Goal: Contribute content: Add original content to the website for others to see

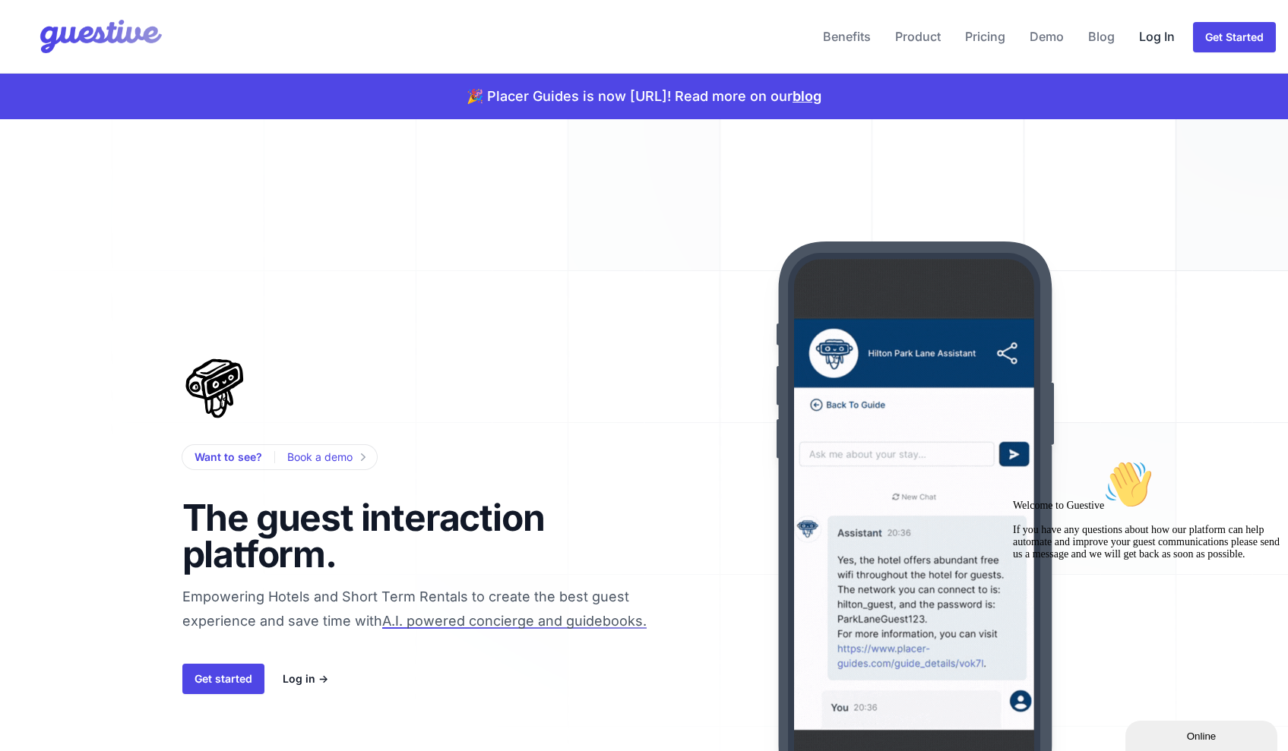
click at [1165, 37] on link "Log In" at bounding box center [1157, 36] width 48 height 36
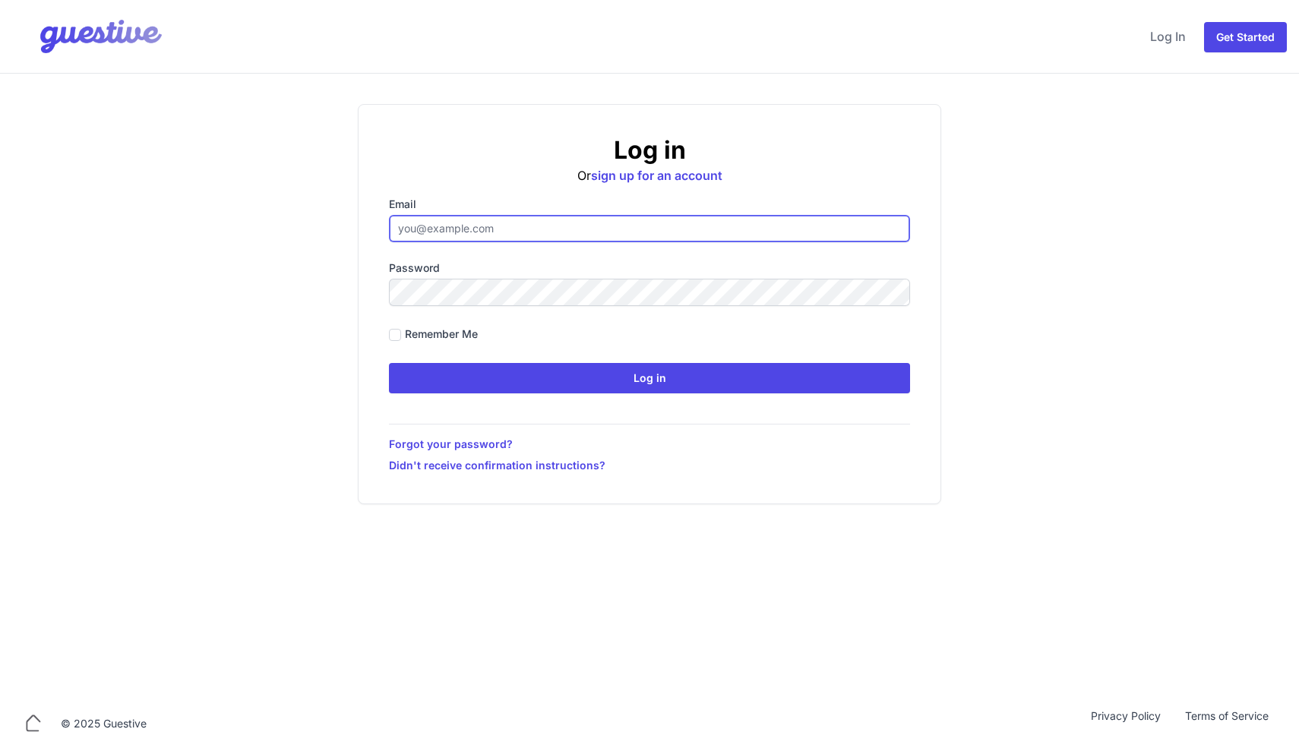
type input "[EMAIL_ADDRESS][DOMAIN_NAME]"
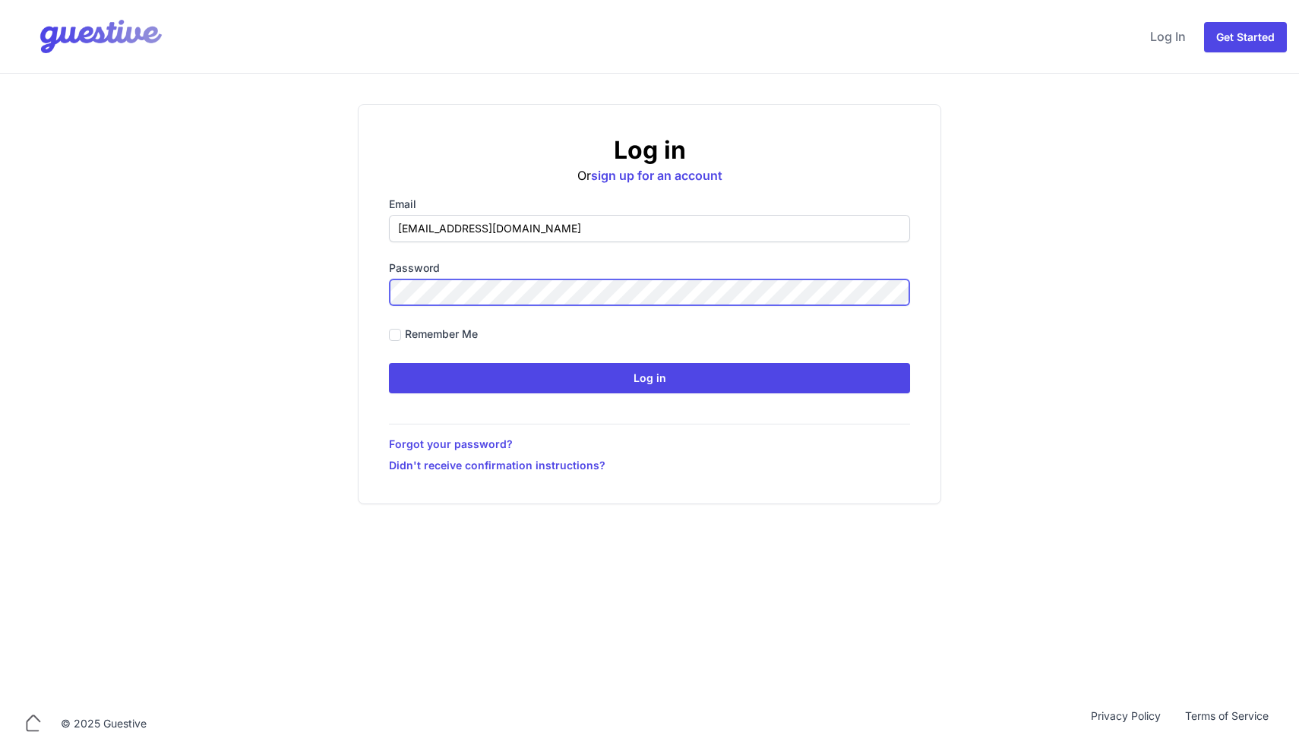
click at [650, 378] on input "Log in" at bounding box center [649, 378] width 521 height 30
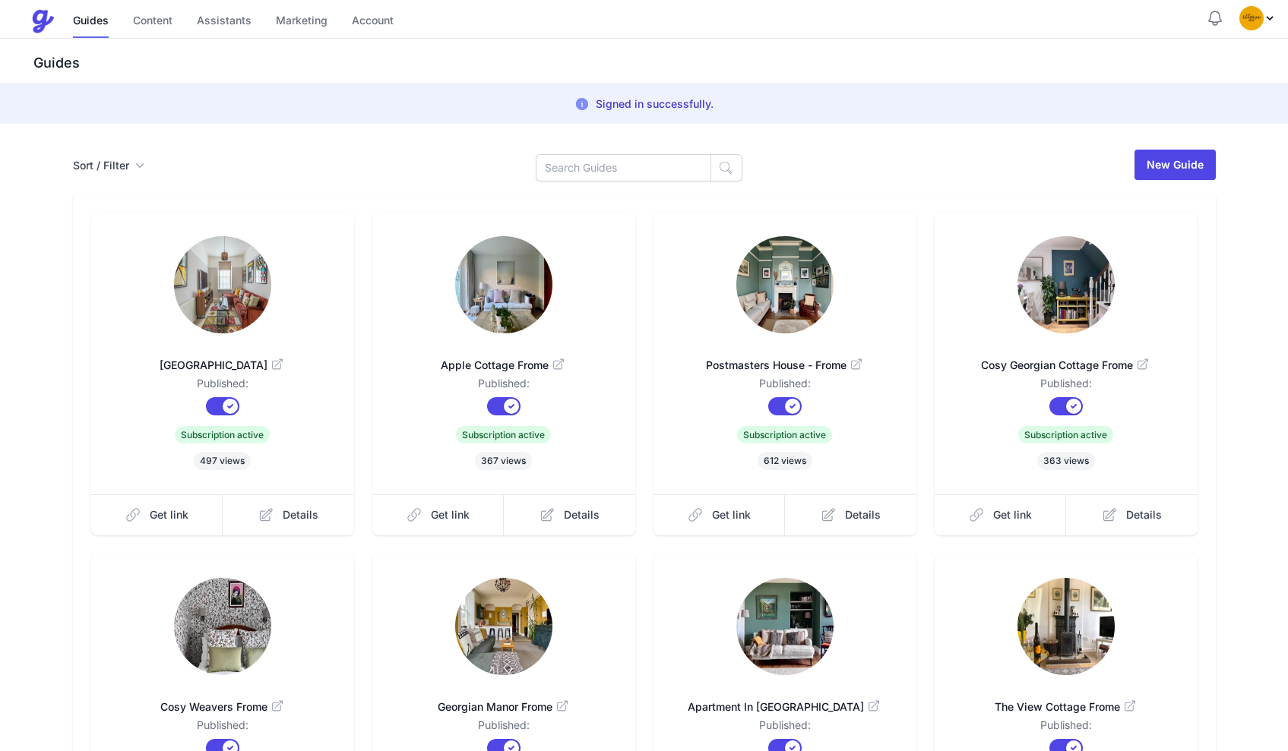
scroll to position [270, 0]
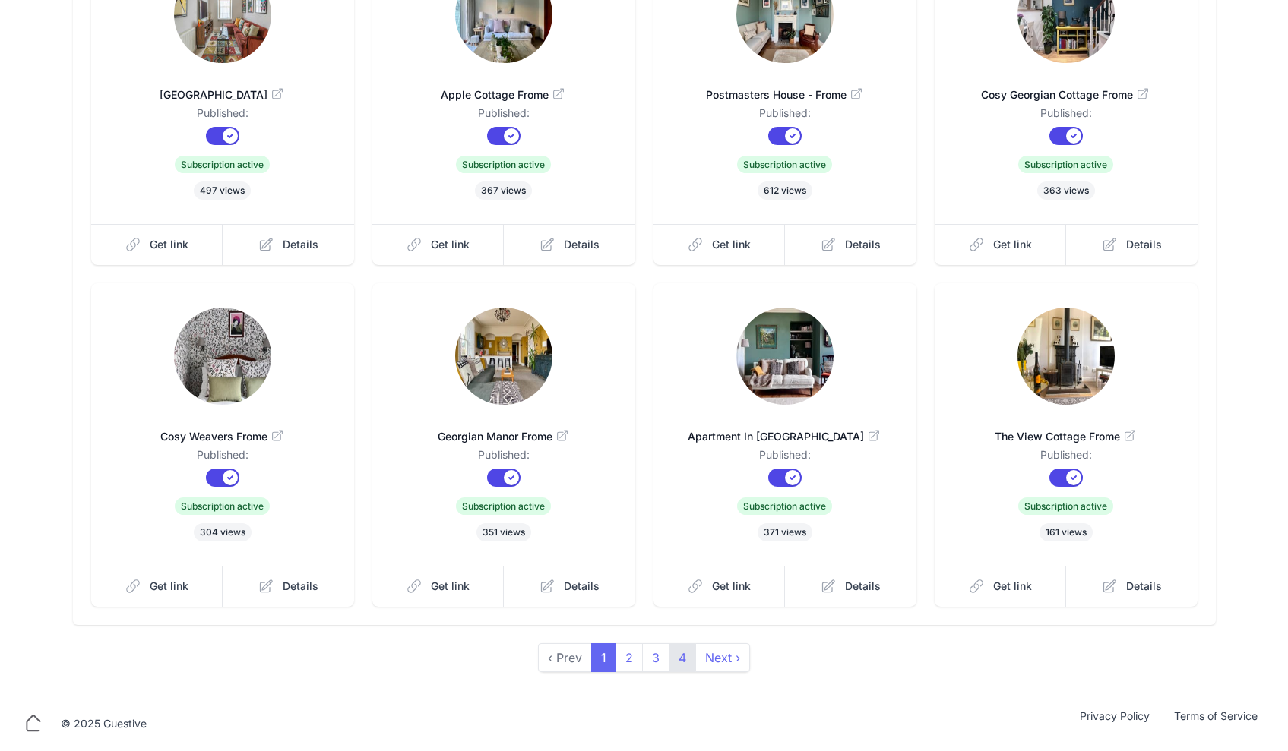
click at [681, 655] on link "4" at bounding box center [682, 658] width 27 height 29
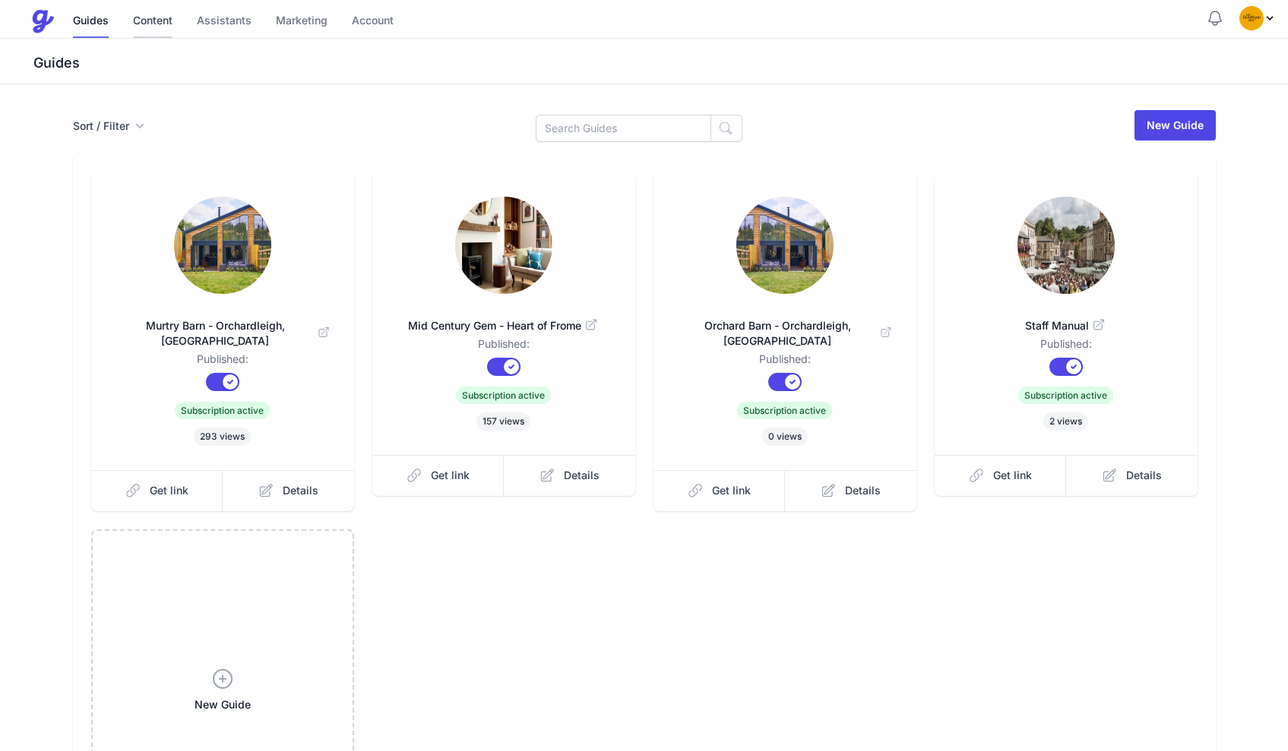
click at [160, 20] on link "Content" at bounding box center [153, 21] width 40 height 33
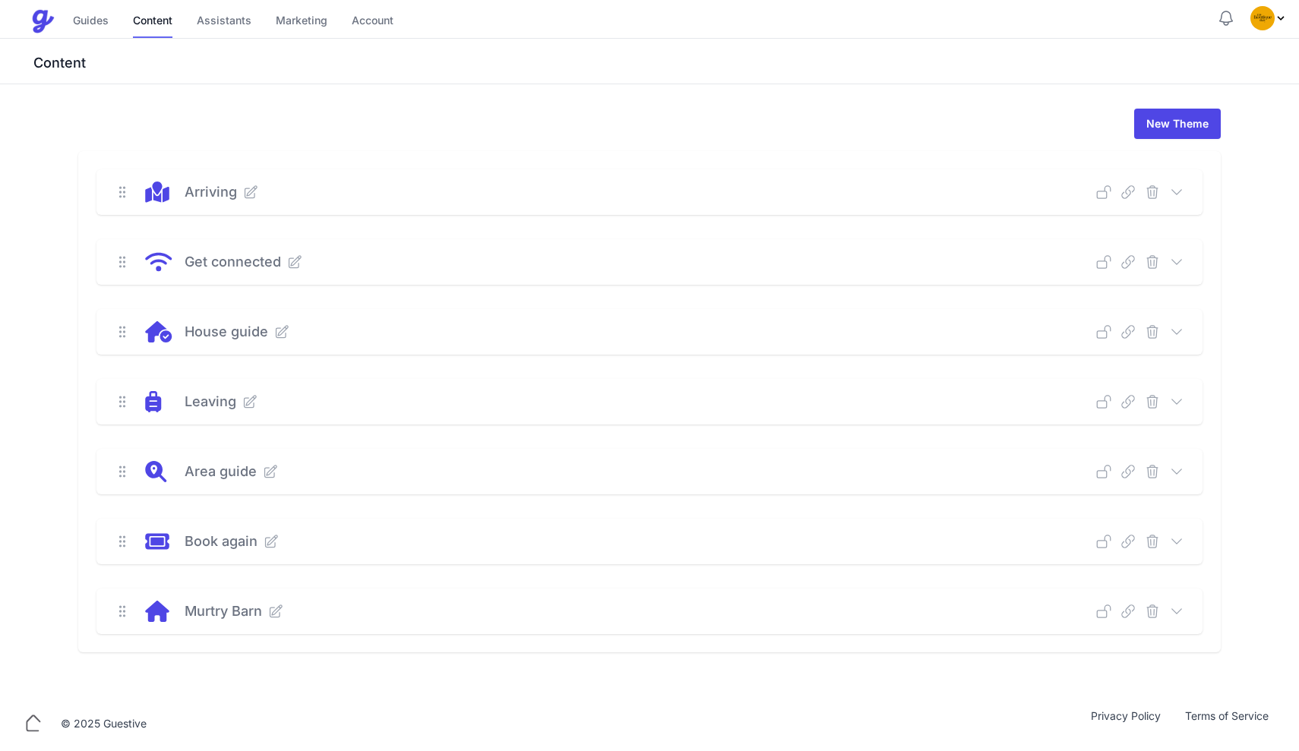
click at [1177, 330] on icon at bounding box center [1176, 331] width 15 height 15
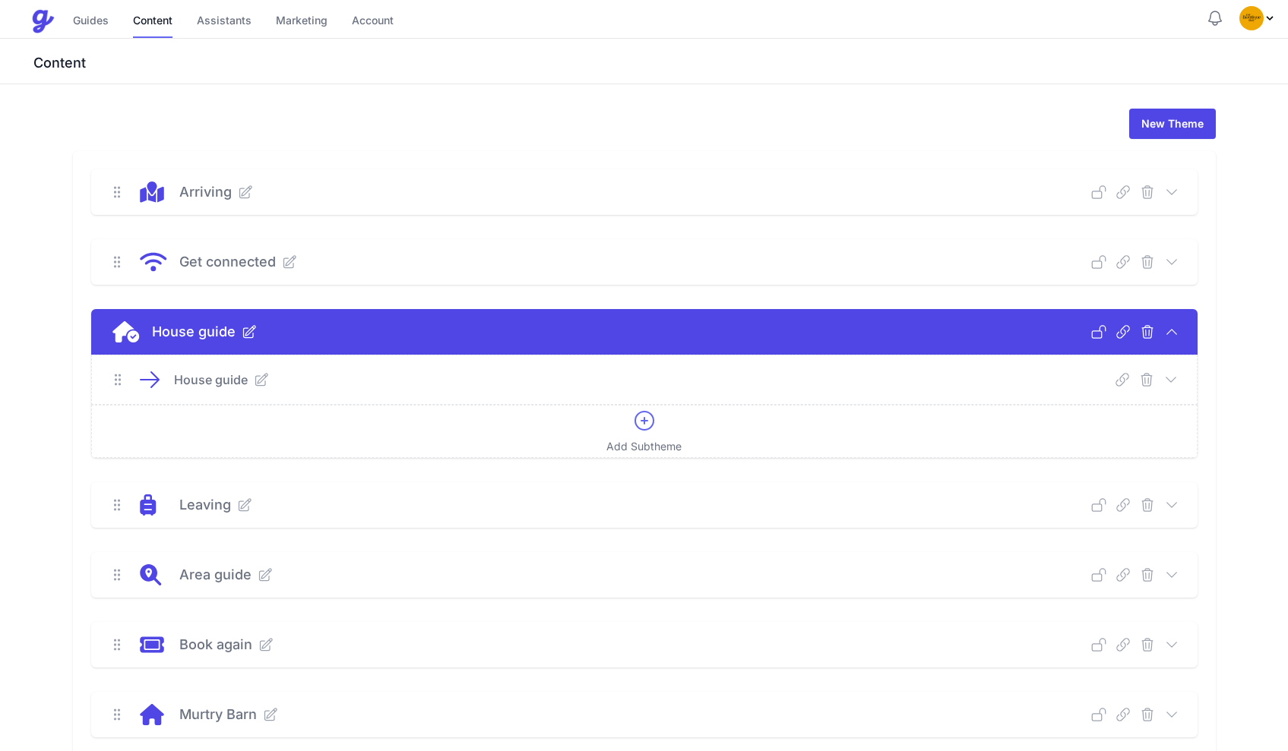
click at [1167, 379] on icon at bounding box center [1171, 379] width 10 height 5
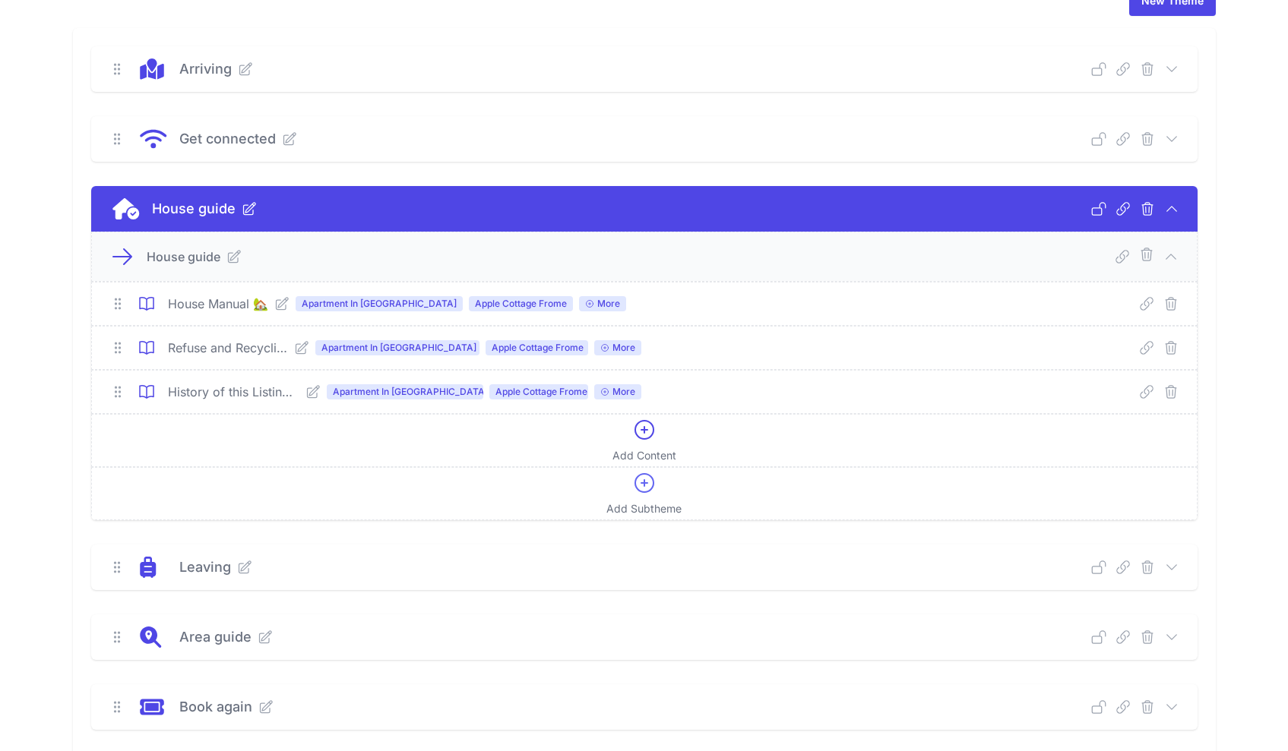
scroll to position [269, 0]
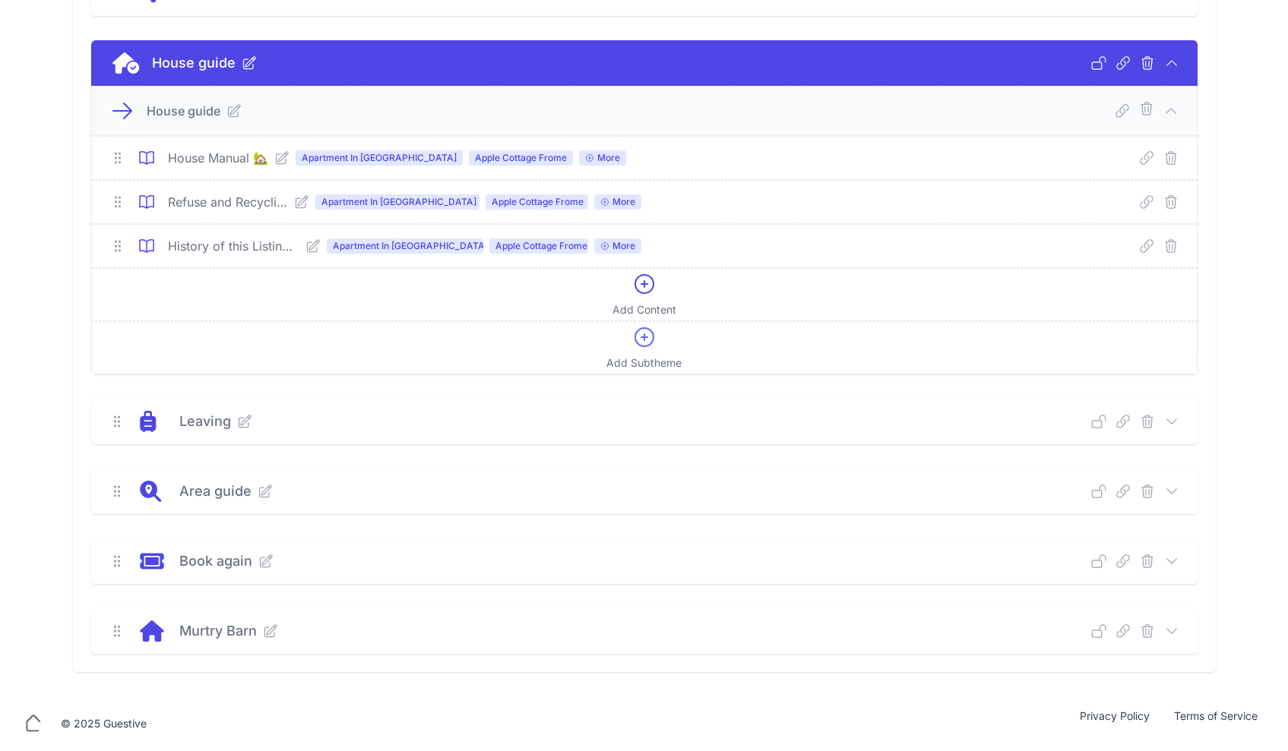
click at [287, 161] on icon at bounding box center [281, 157] width 15 height 15
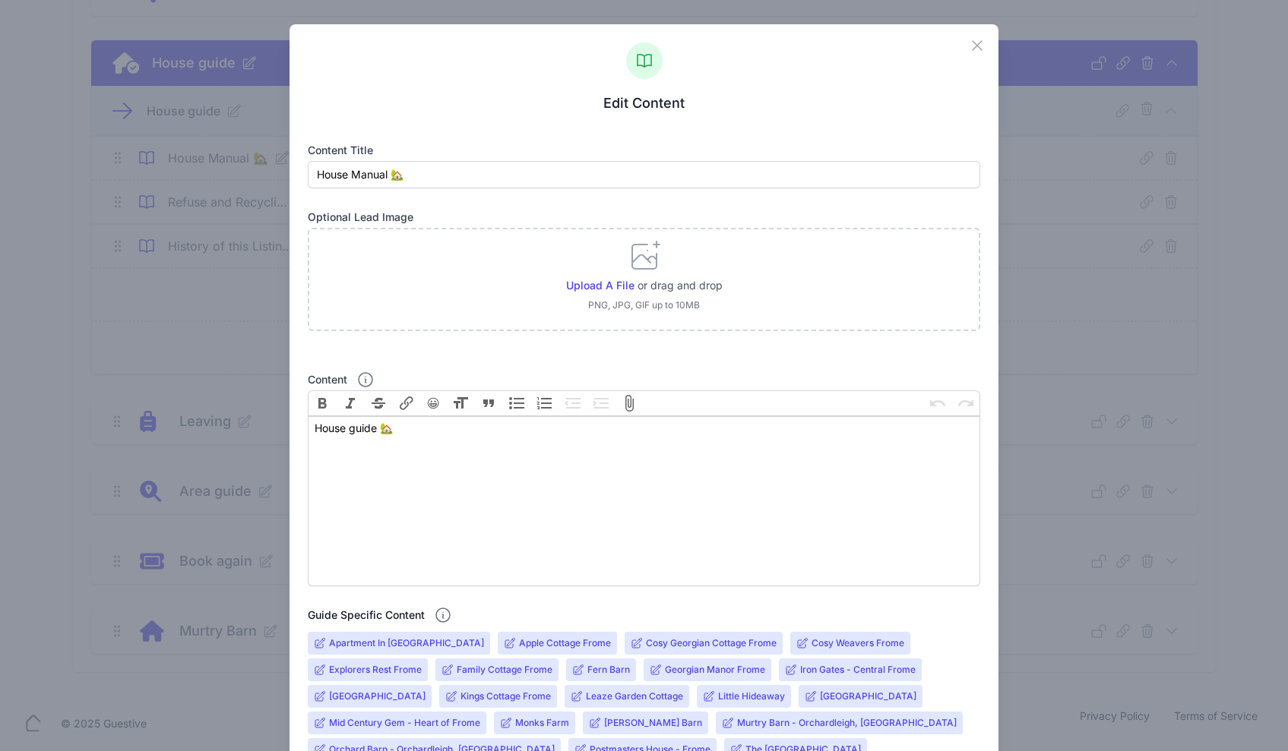
scroll to position [467, 0]
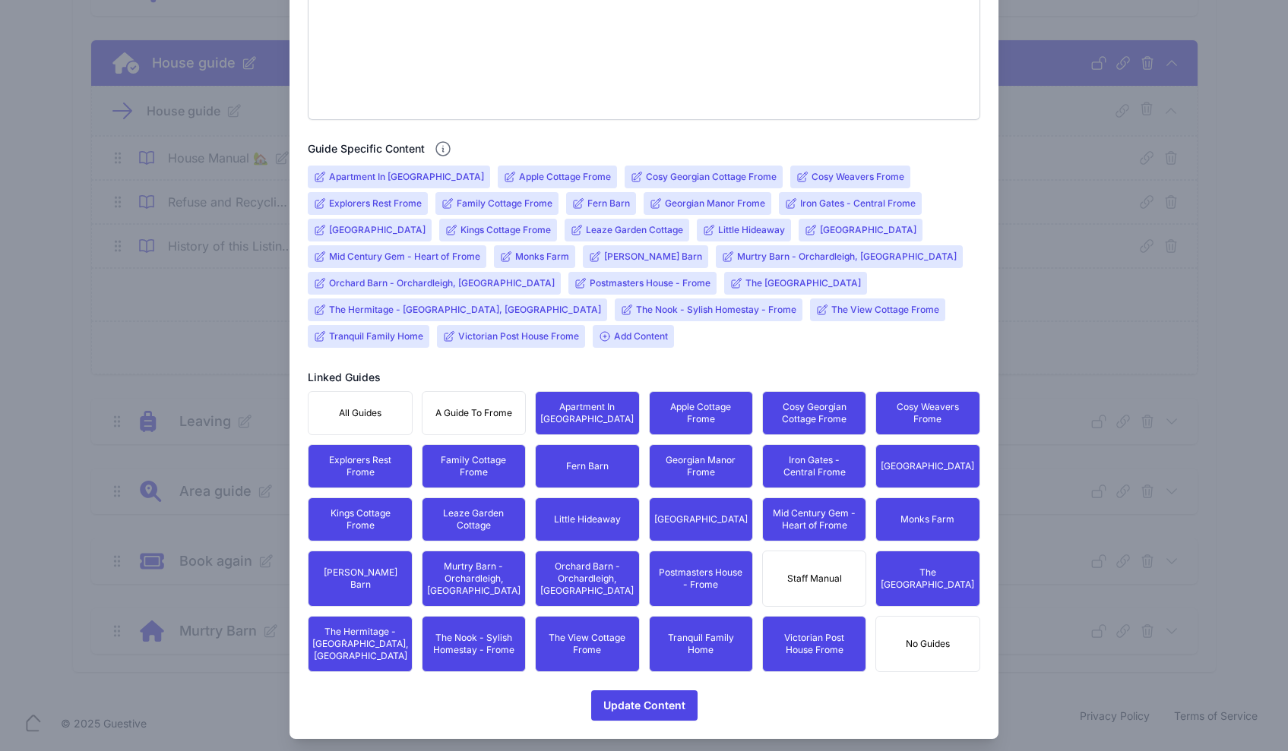
click at [716, 249] on span "Murtry Barn - Orchardleigh, [GEOGRAPHIC_DATA]" at bounding box center [839, 256] width 247 height 23
click at [723, 254] on icon at bounding box center [728, 256] width 10 height 10
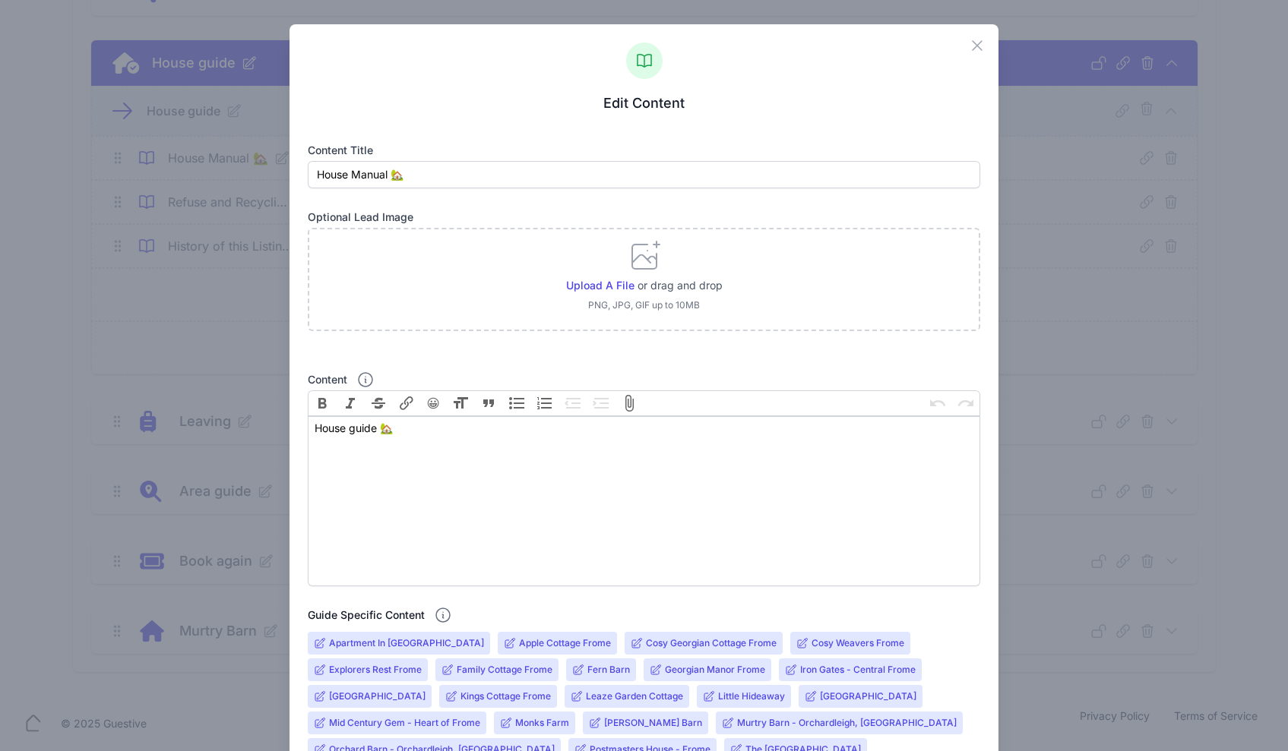
scroll to position [457, 0]
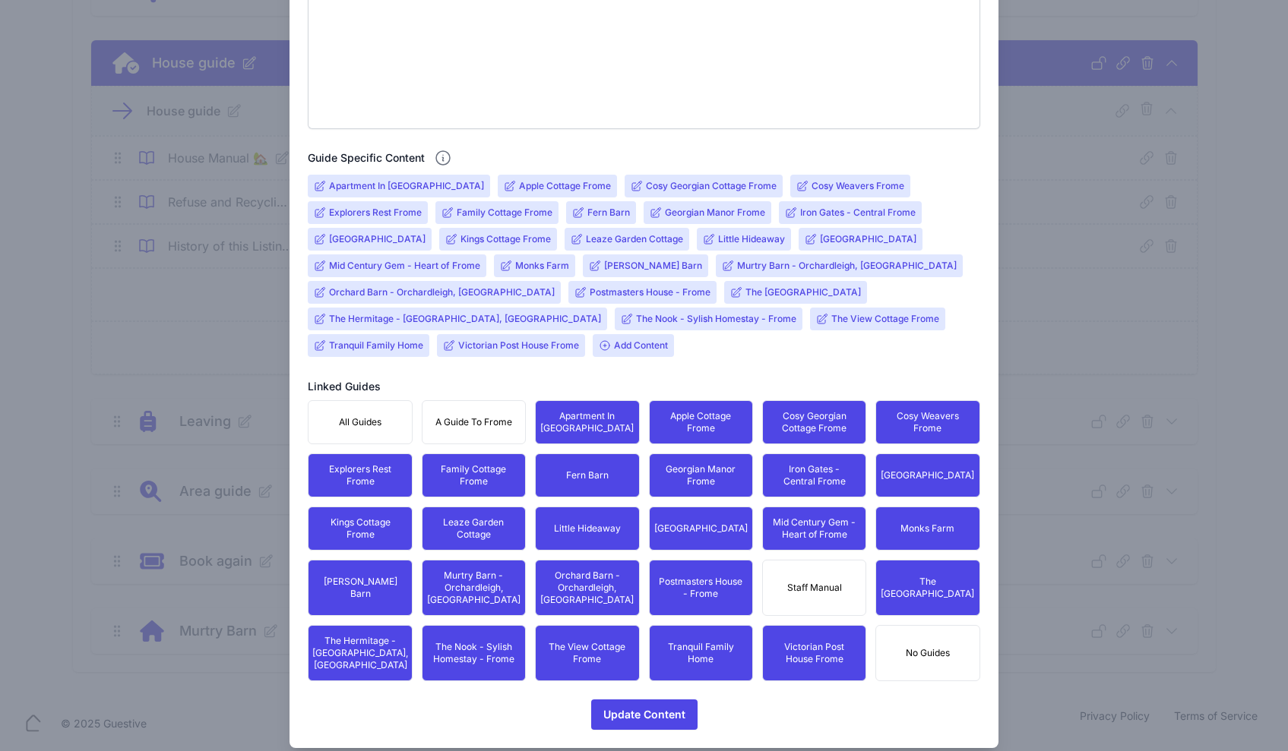
click at [756, 269] on input "Murtry Barn - Orchardleigh, [GEOGRAPHIC_DATA]" at bounding box center [847, 266] width 220 height 12
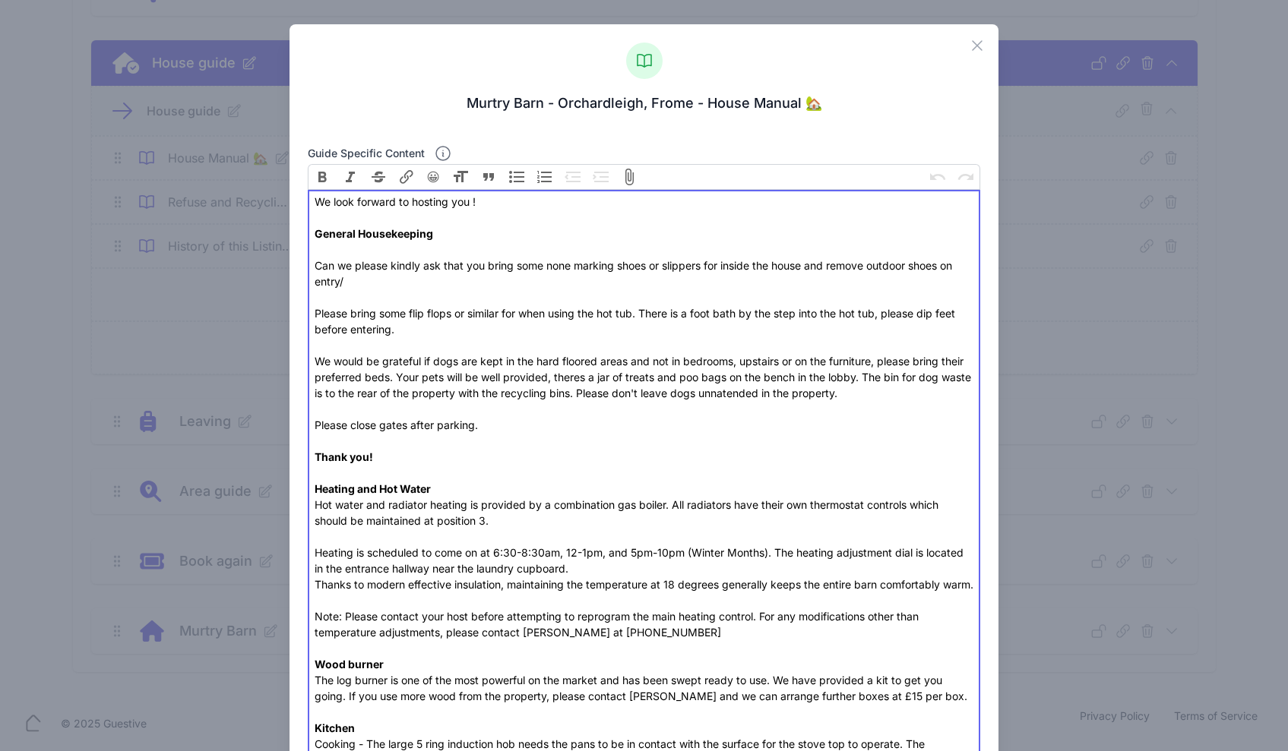
click at [756, 269] on div "We look forward to hosting you ! General Housekeeping Can we please kindly ask …" at bounding box center [644, 345] width 659 height 303
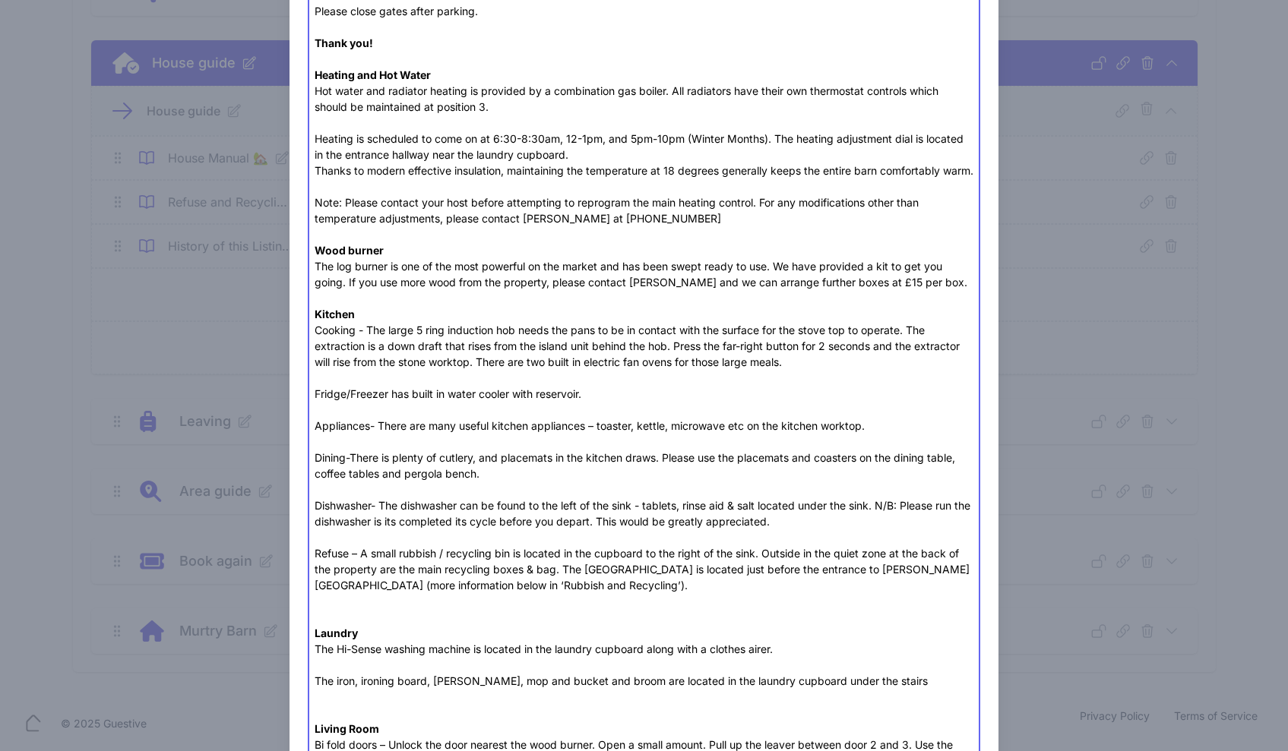
scroll to position [474, 0]
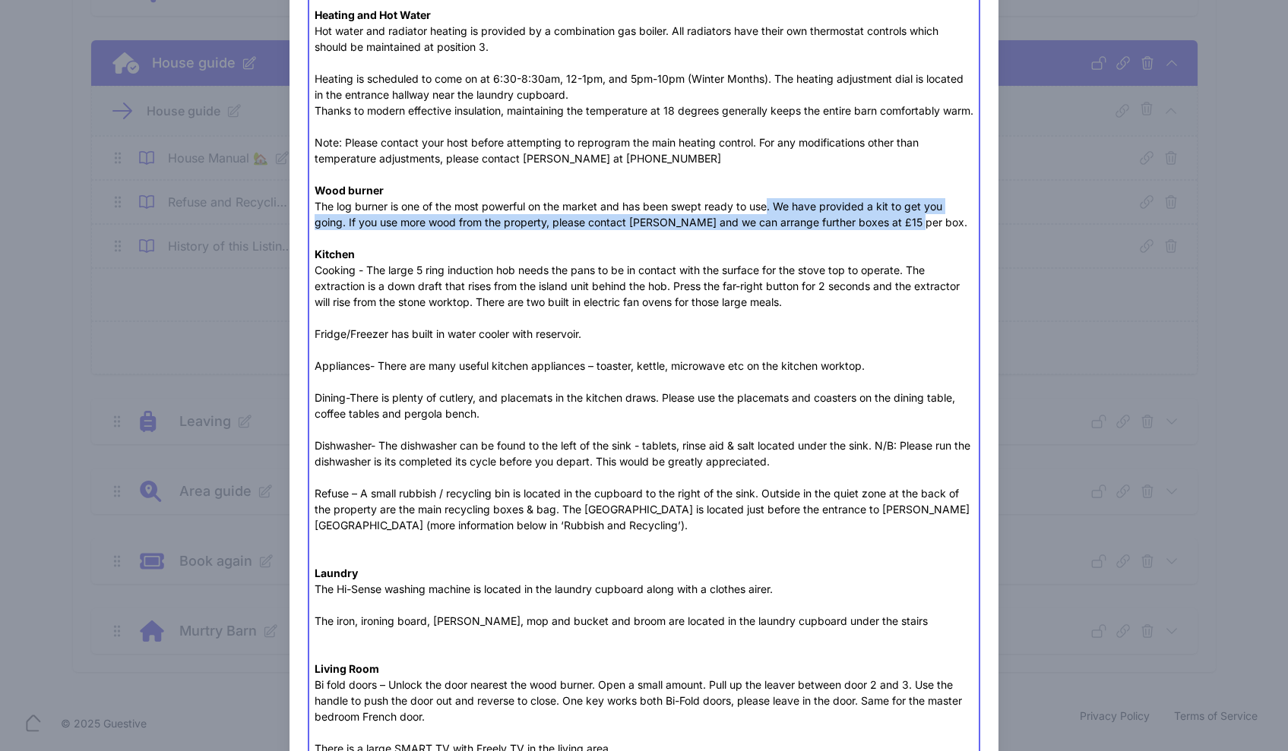
drag, startPoint x: 909, startPoint y: 236, endPoint x: 767, endPoint y: 227, distance: 142.3
click at [767, 227] on div "The log burner is one of the most powerful on the market and has been swept rea…" at bounding box center [644, 214] width 659 height 32
click at [787, 226] on div "The log burner is one of the most powerful on the market and has been swept rea…" at bounding box center [644, 214] width 659 height 32
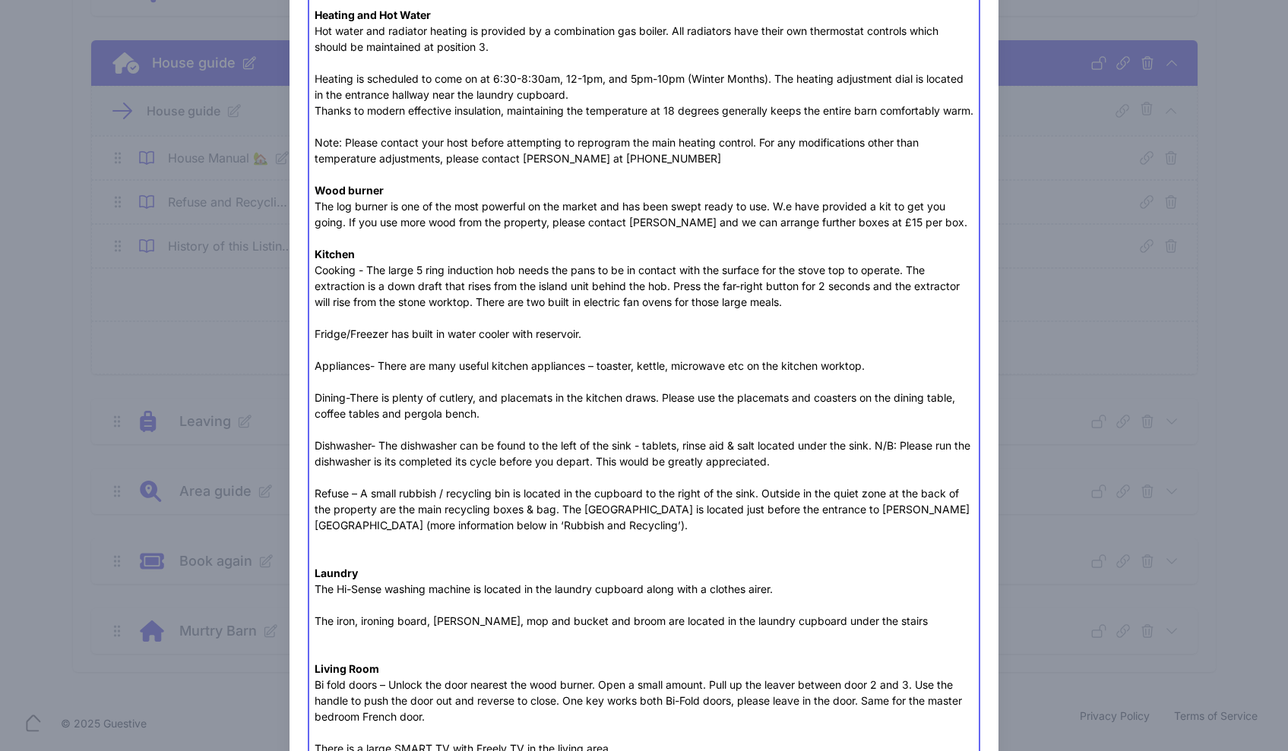
paste trix-editor "FYI: We supply a basket of logs and firefighters/kindling is supplied to get yo…"
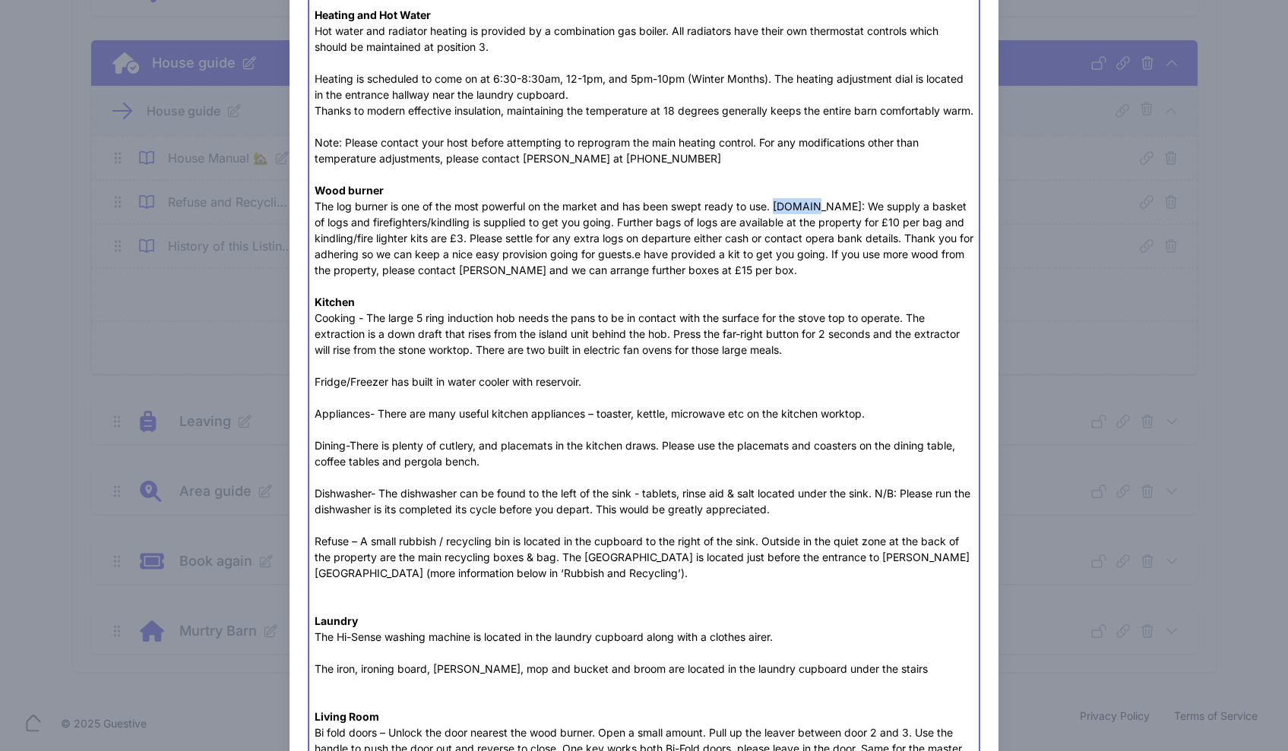
drag, startPoint x: 809, startPoint y: 220, endPoint x: 778, endPoint y: 220, distance: 31.2
click at [778, 220] on div "The log burner is one of the most powerful on the market and has been swept rea…" at bounding box center [644, 238] width 659 height 80
type trix-editor "<div>We look forward to hosting you ! <br><br><strong>General Housekeeping </st…"
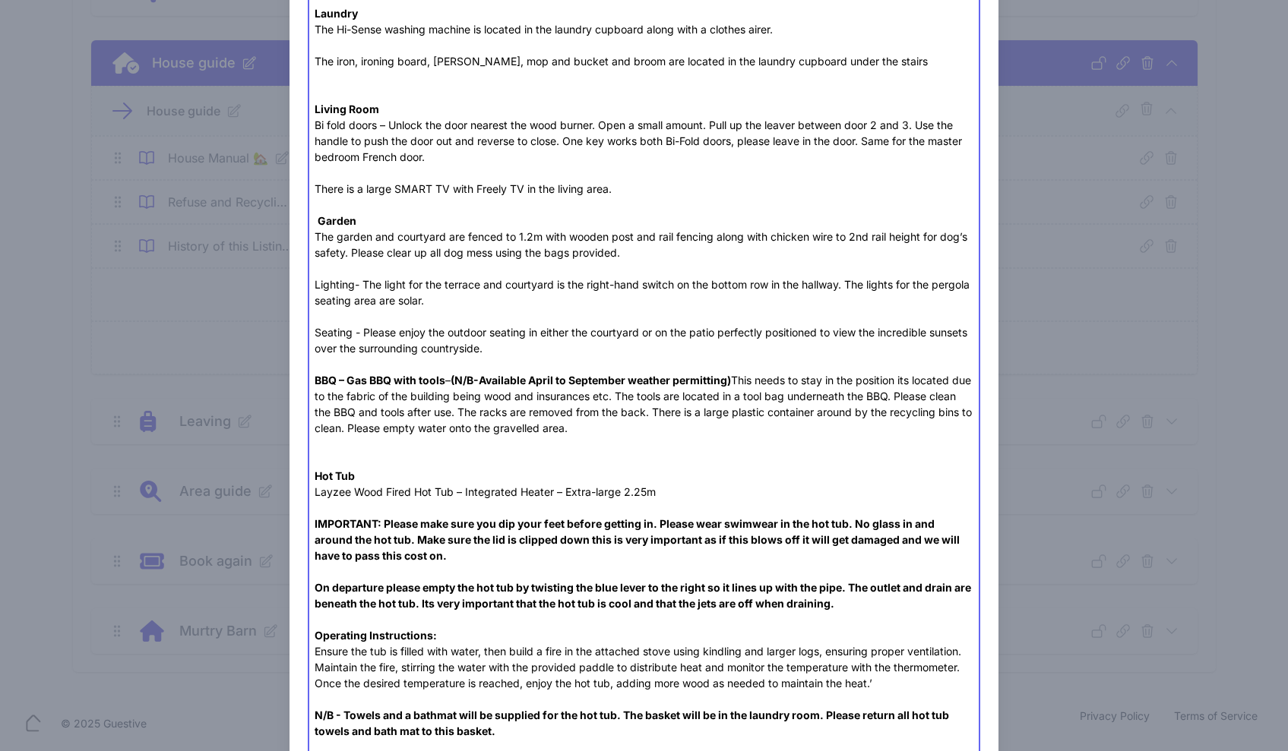
scroll to position [1461, 0]
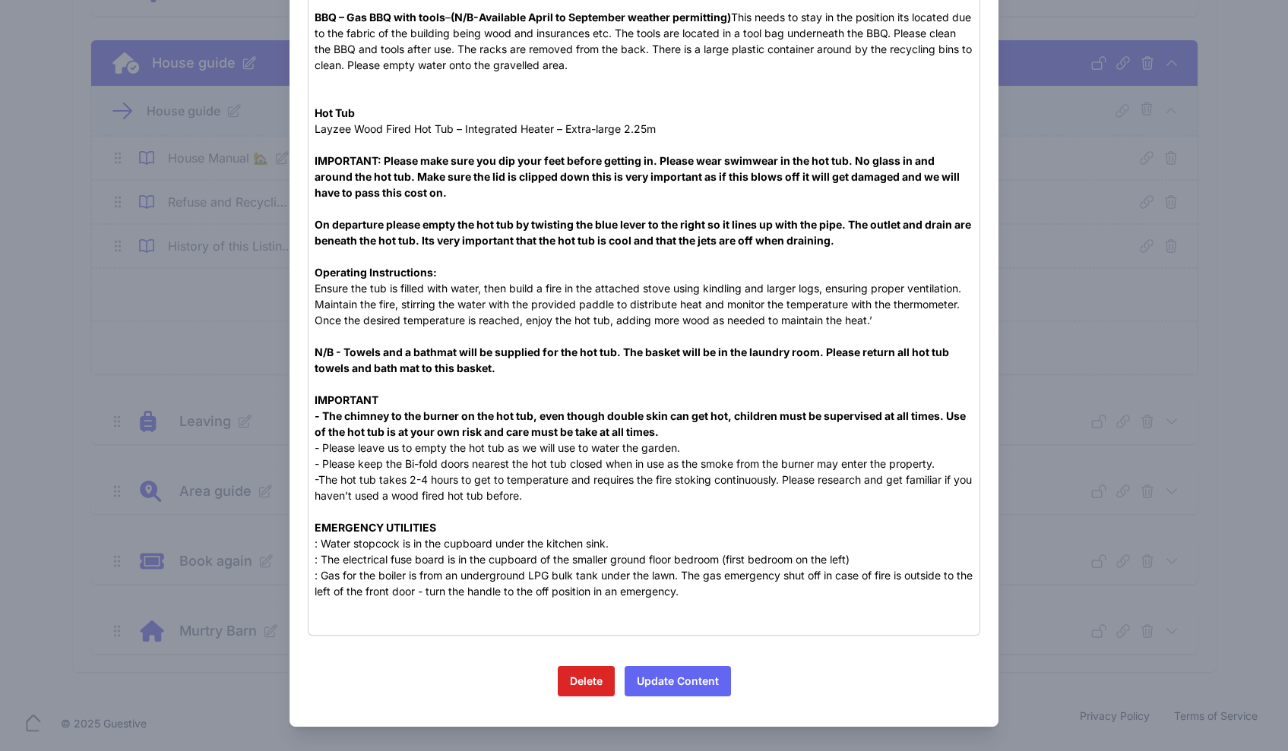
click at [667, 691] on button "Update Content" at bounding box center [678, 681] width 106 height 30
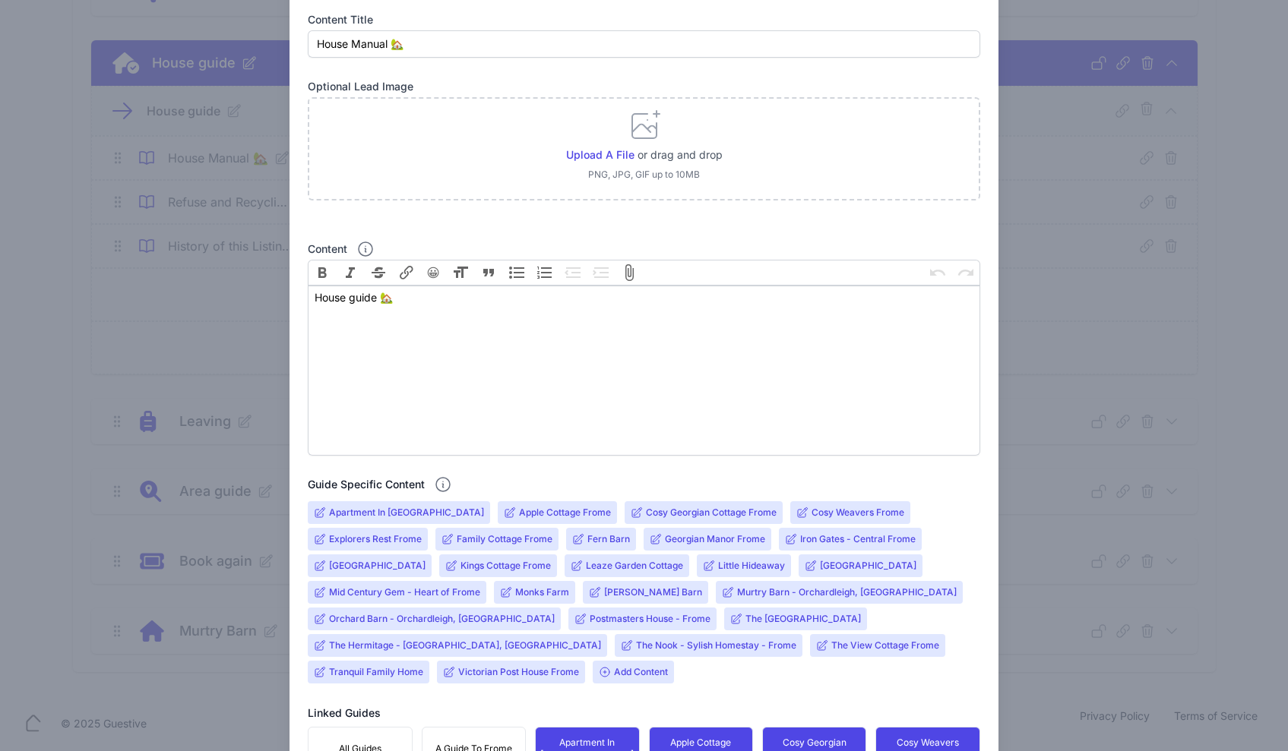
scroll to position [249, 0]
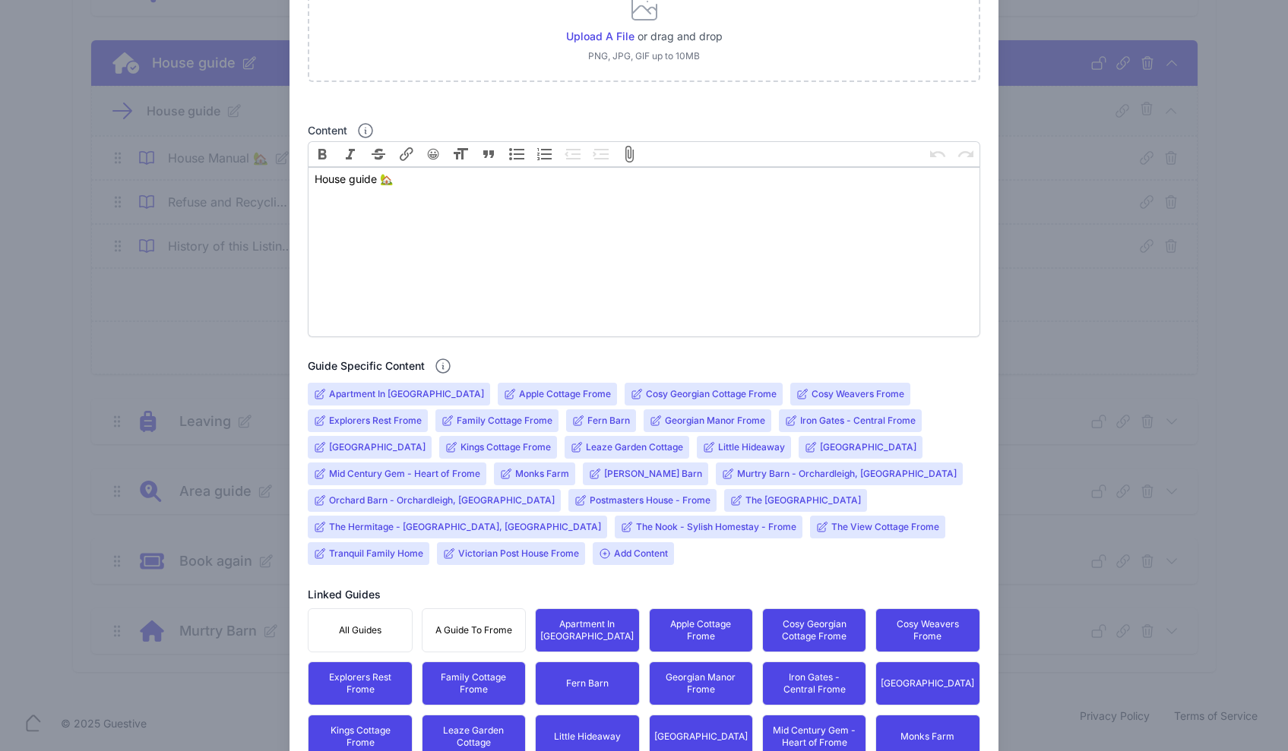
click at [372, 506] on input "Orchard Barn - Orchardleigh, [GEOGRAPHIC_DATA]" at bounding box center [442, 501] width 226 height 12
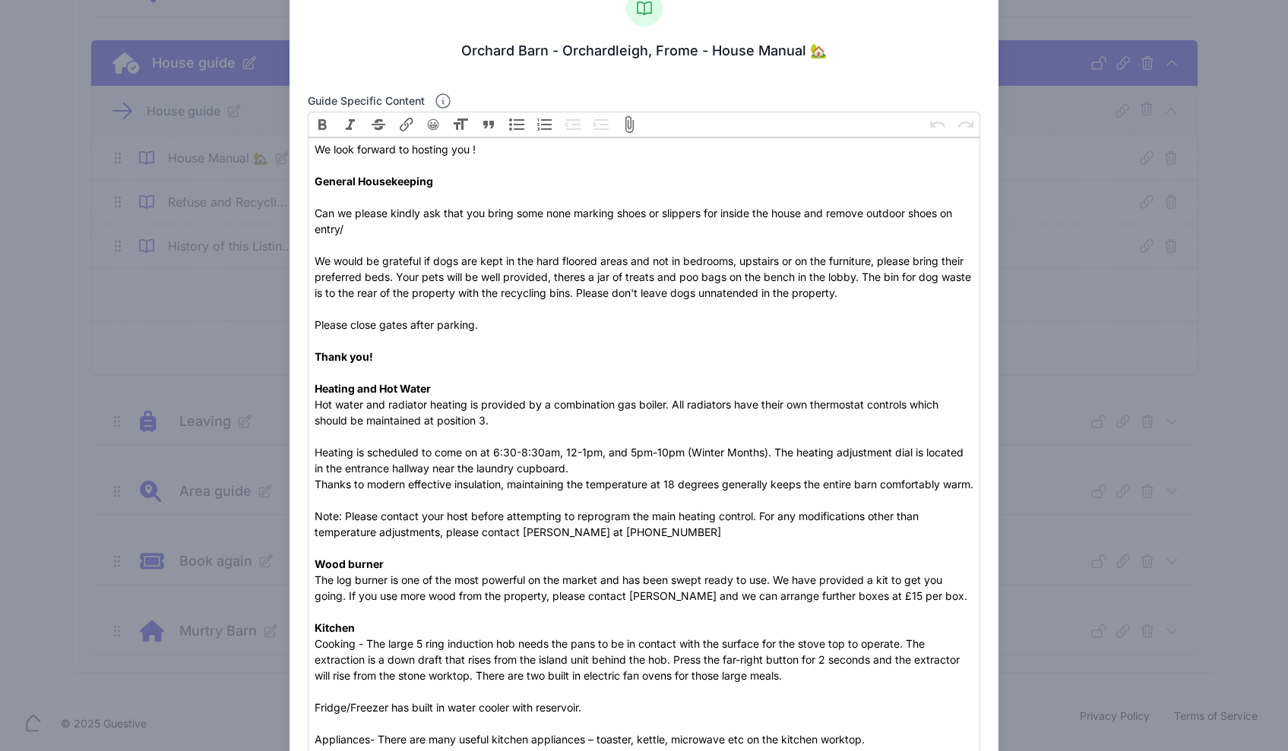
scroll to position [296, 0]
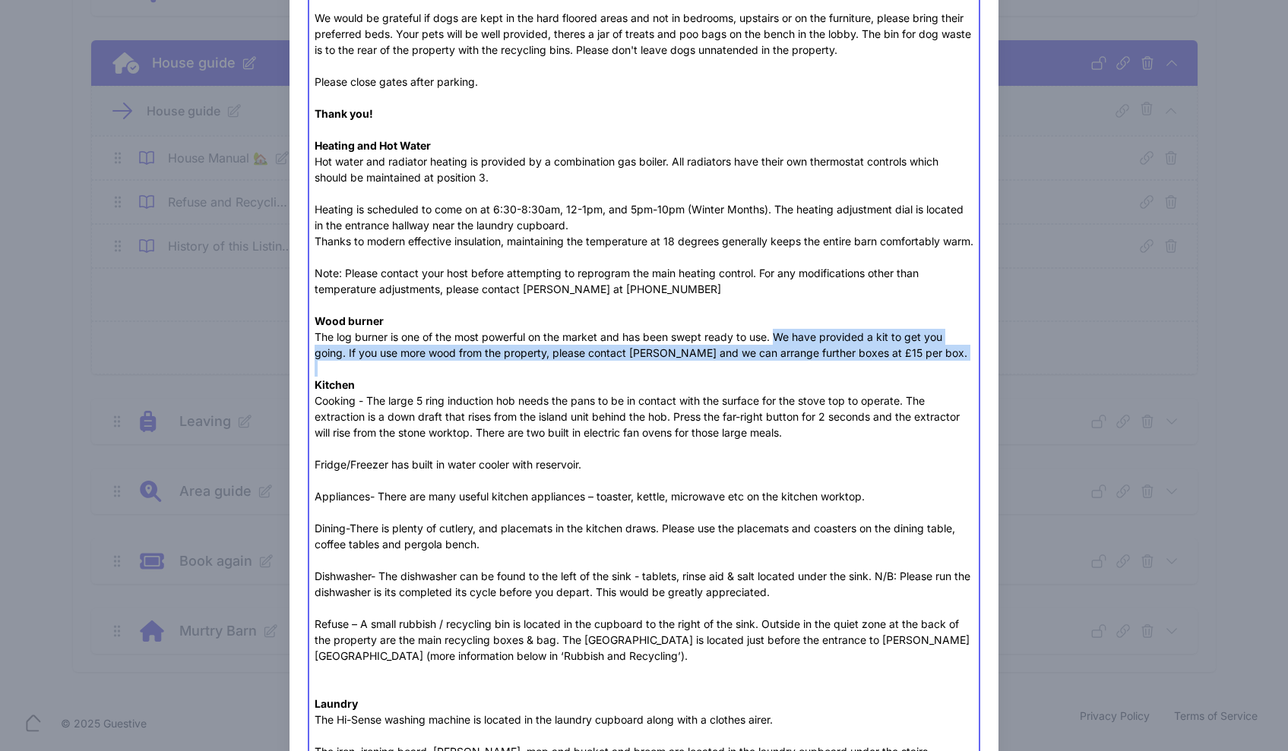
drag, startPoint x: 915, startPoint y: 378, endPoint x: 776, endPoint y: 351, distance: 141.6
click at [776, 351] on trix-editor "We look forward to hosting you ! General Housekeeping Can we please kindly ask …" at bounding box center [644, 544] width 672 height 1301
paste trix-editor "FYI: We supply a basket of logs and firefighters/kindling is supplied to get yo…"
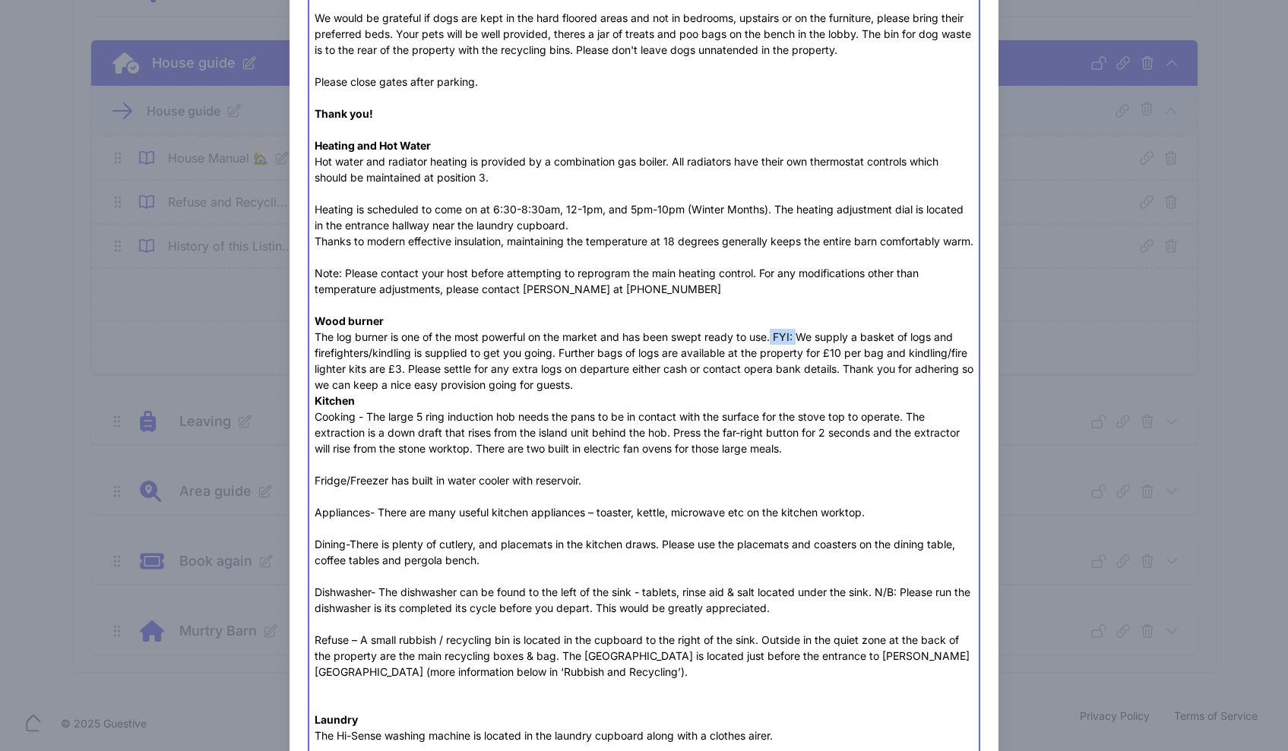
drag, startPoint x: 799, startPoint y: 352, endPoint x: 776, endPoint y: 350, distance: 23.6
click at [775, 351] on div "The log burner is one of the most powerful on the market and has been swept rea…" at bounding box center [644, 361] width 659 height 64
click at [776, 350] on div "The log burner is one of the most powerful on the market and has been swept rea…" at bounding box center [644, 361] width 659 height 64
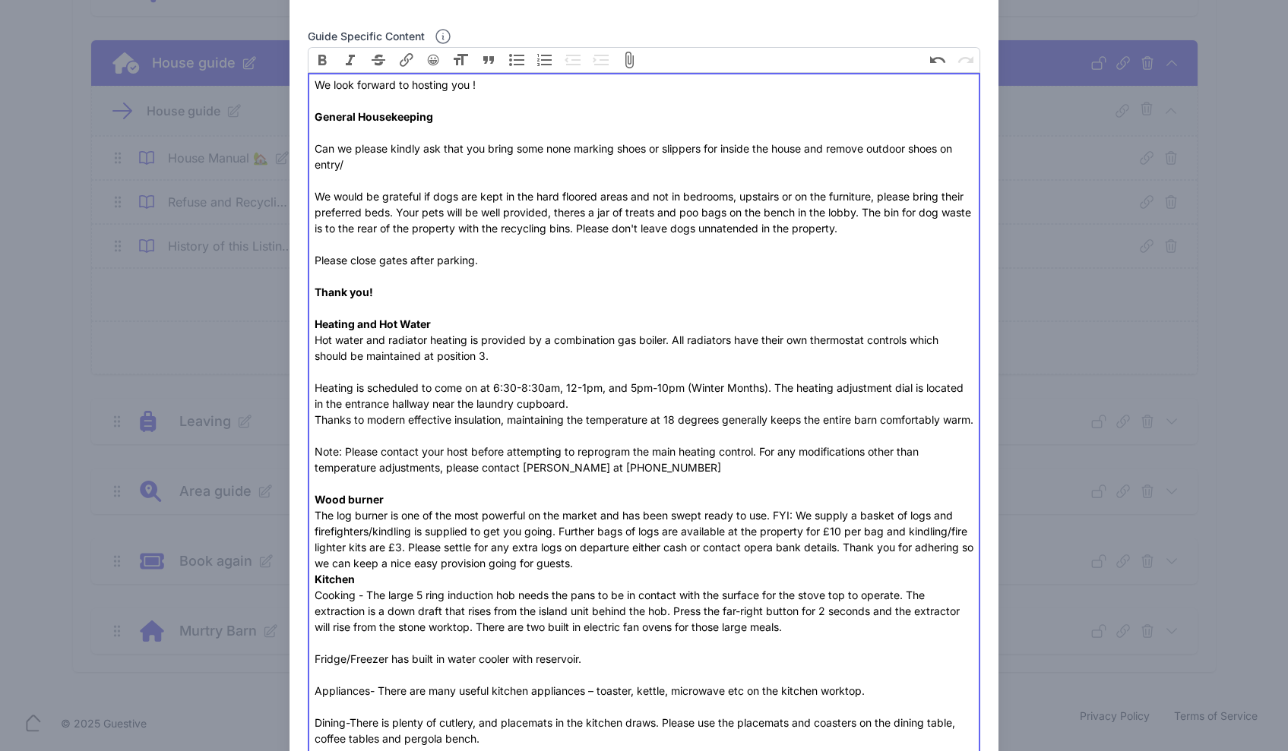
scroll to position [372, 0]
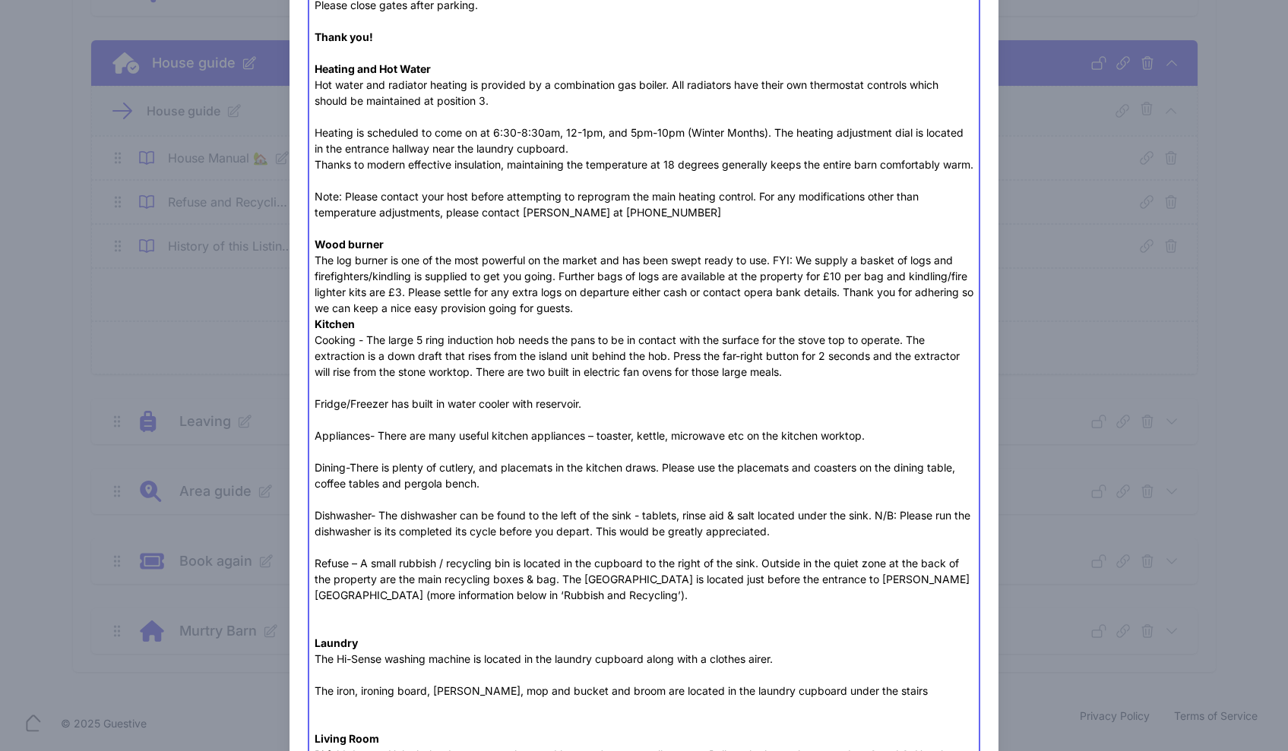
click at [797, 274] on div "The log burner is one of the most powerful on the market and has been swept rea…" at bounding box center [644, 284] width 659 height 64
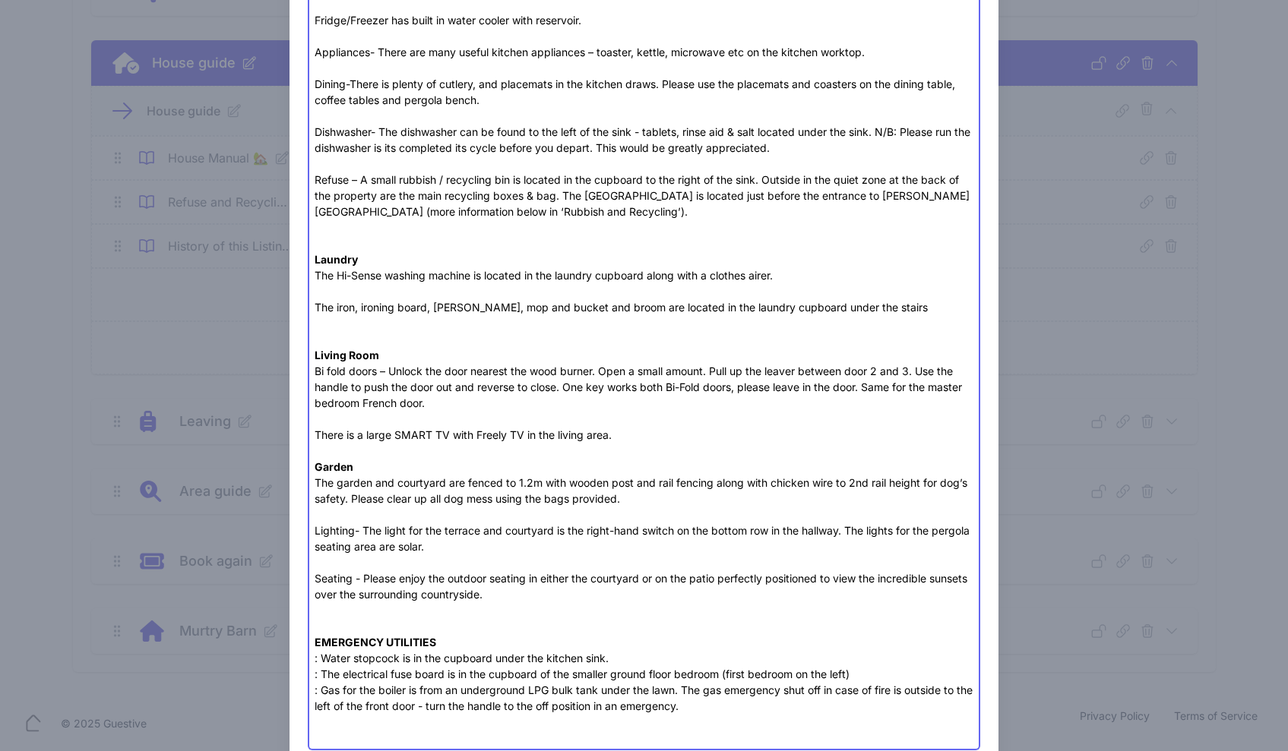
scroll to position [430, 0]
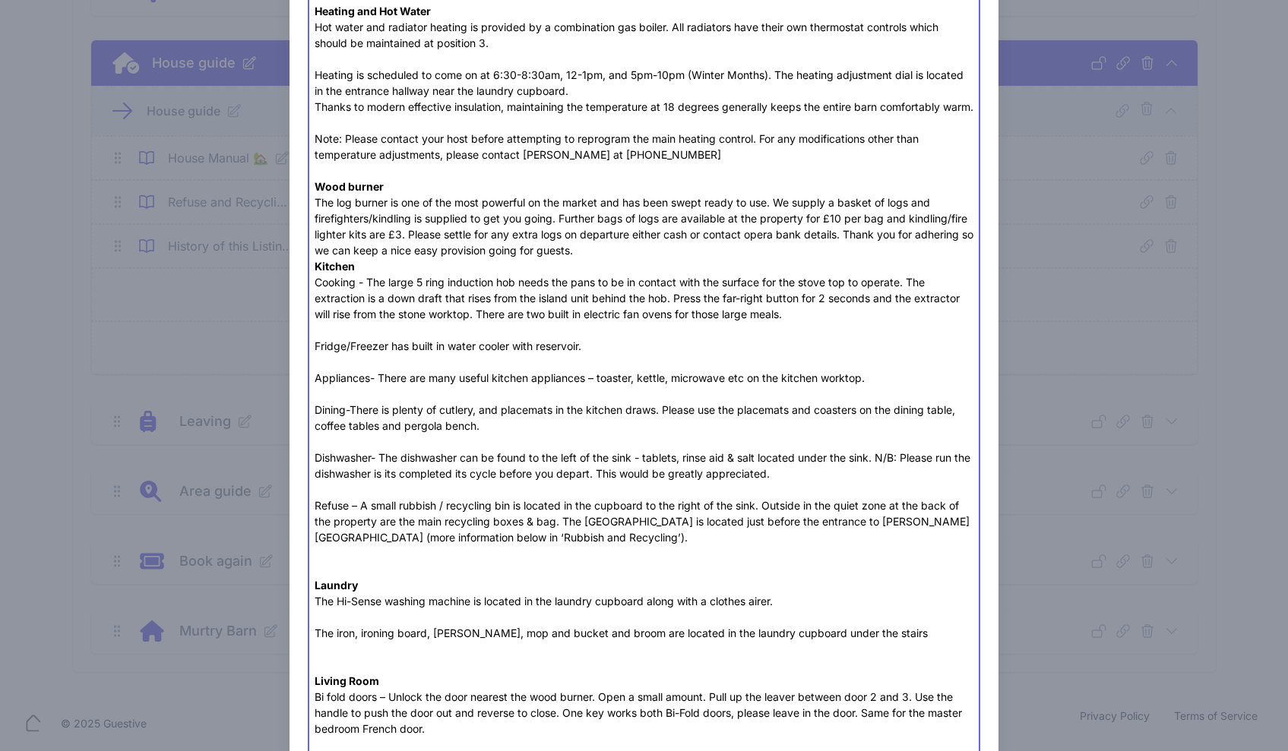
click at [680, 258] on div "The log burner is one of the most powerful on the market and has been swept rea…" at bounding box center [644, 227] width 659 height 64
type trix-editor "<div>We look forward to hosting you ! <br><br><strong>General Housekeeping </st…"
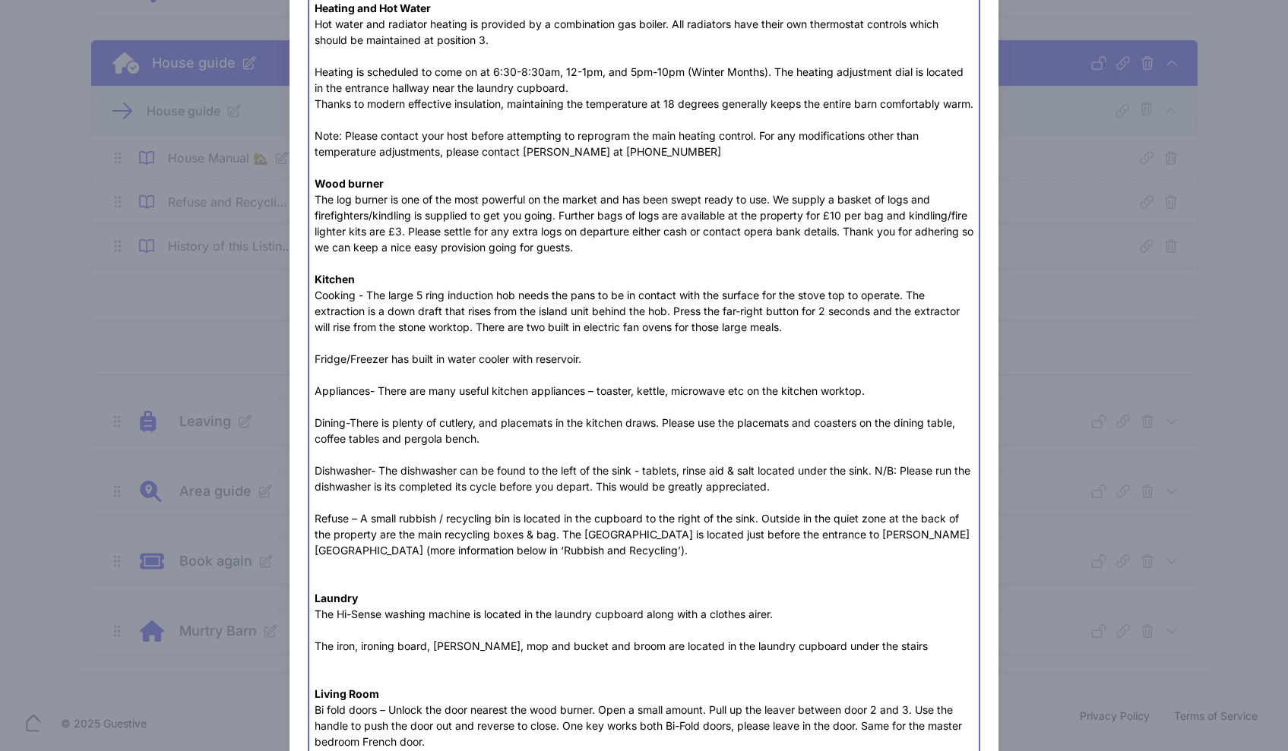
scroll to position [903, 0]
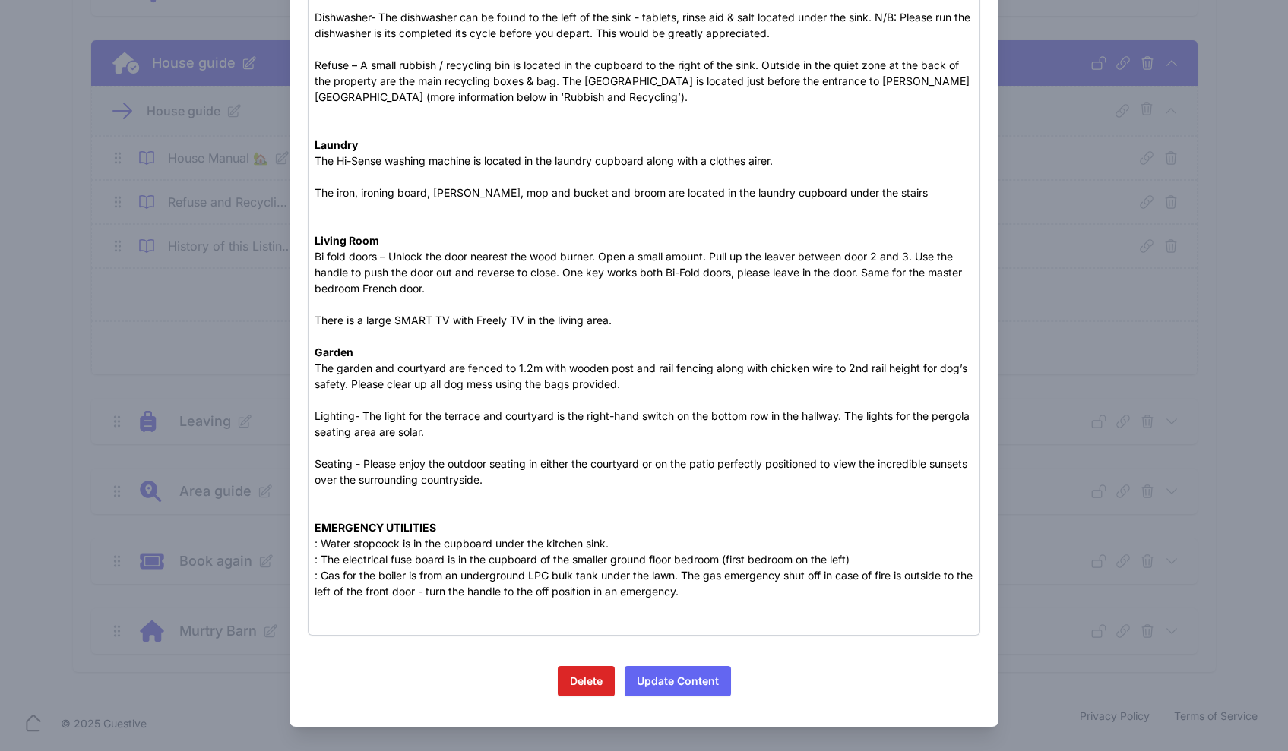
click at [678, 694] on button "Update Content" at bounding box center [678, 681] width 106 height 30
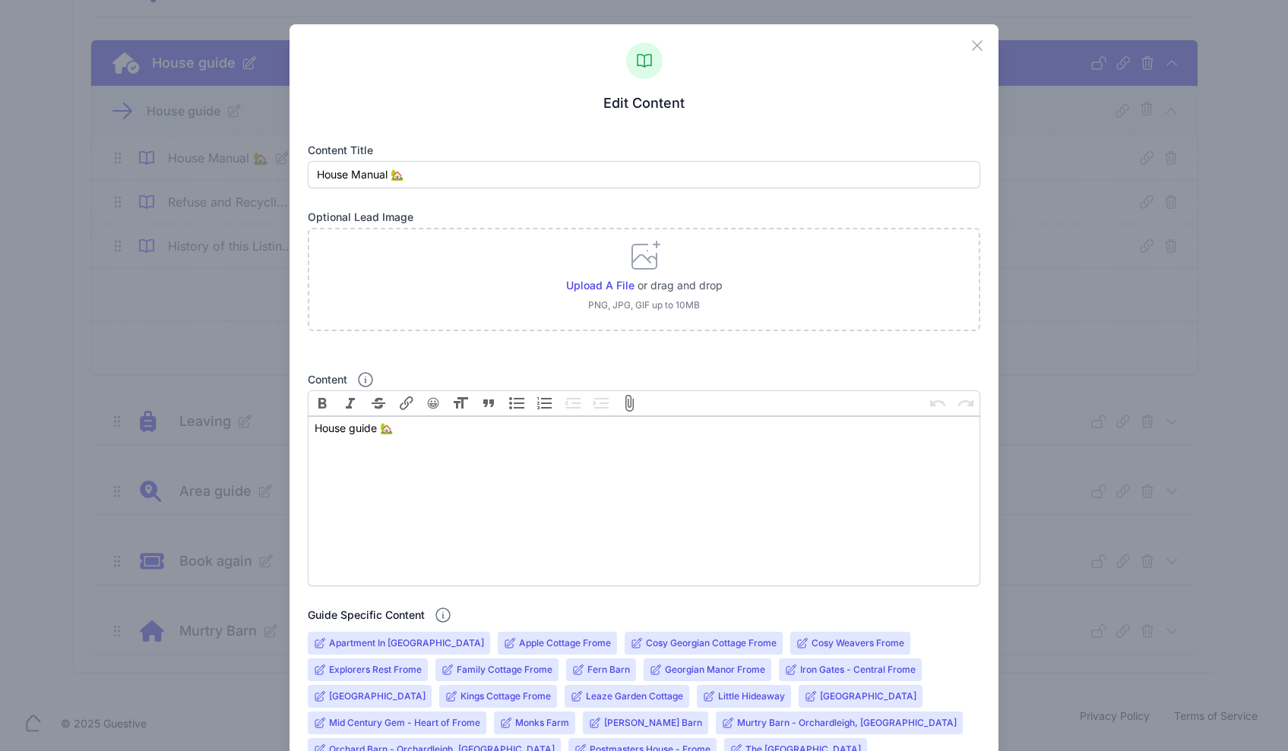
scroll to position [467, 0]
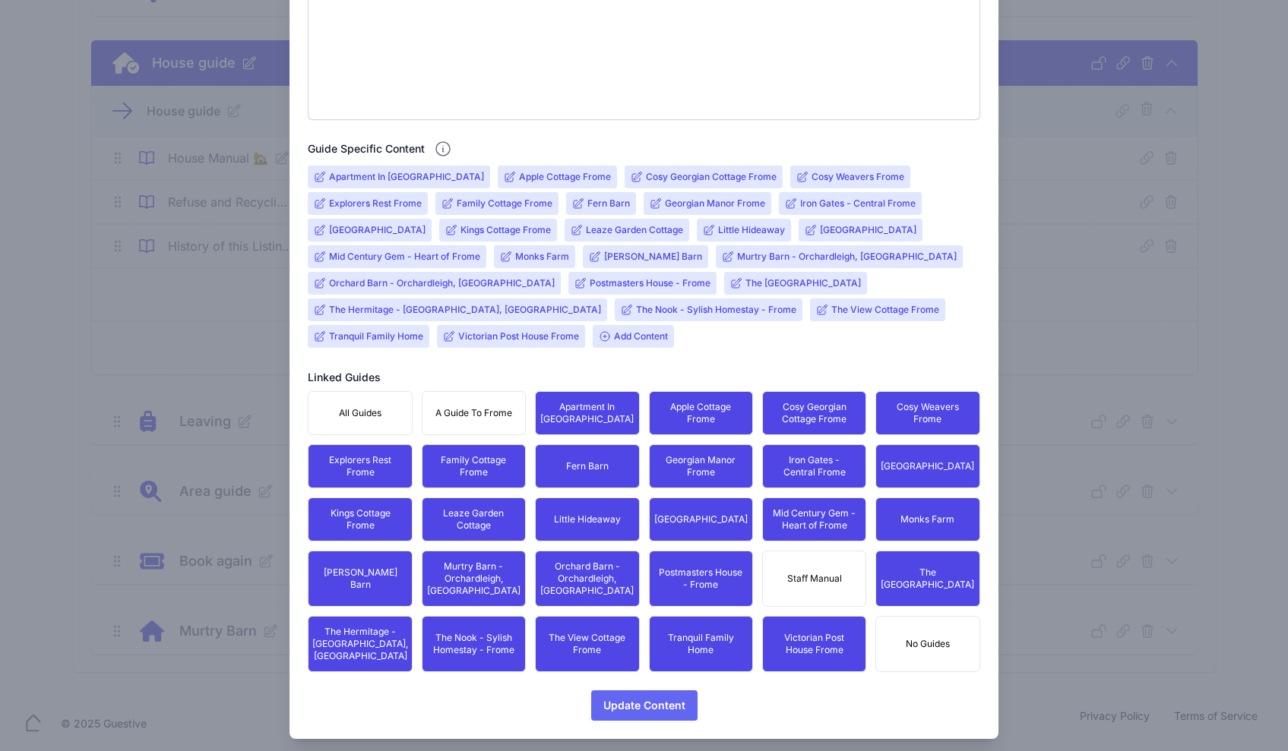
click at [677, 691] on span "Update Content" at bounding box center [644, 706] width 82 height 30
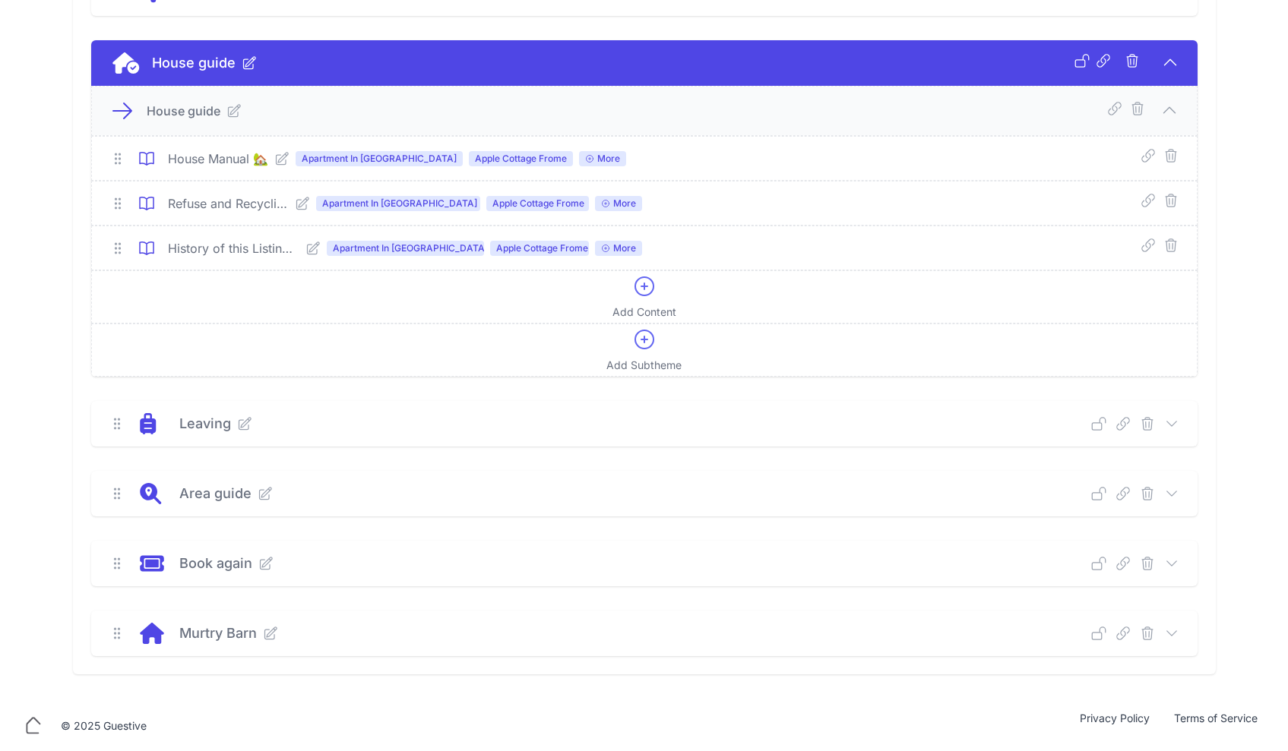
scroll to position [0, 0]
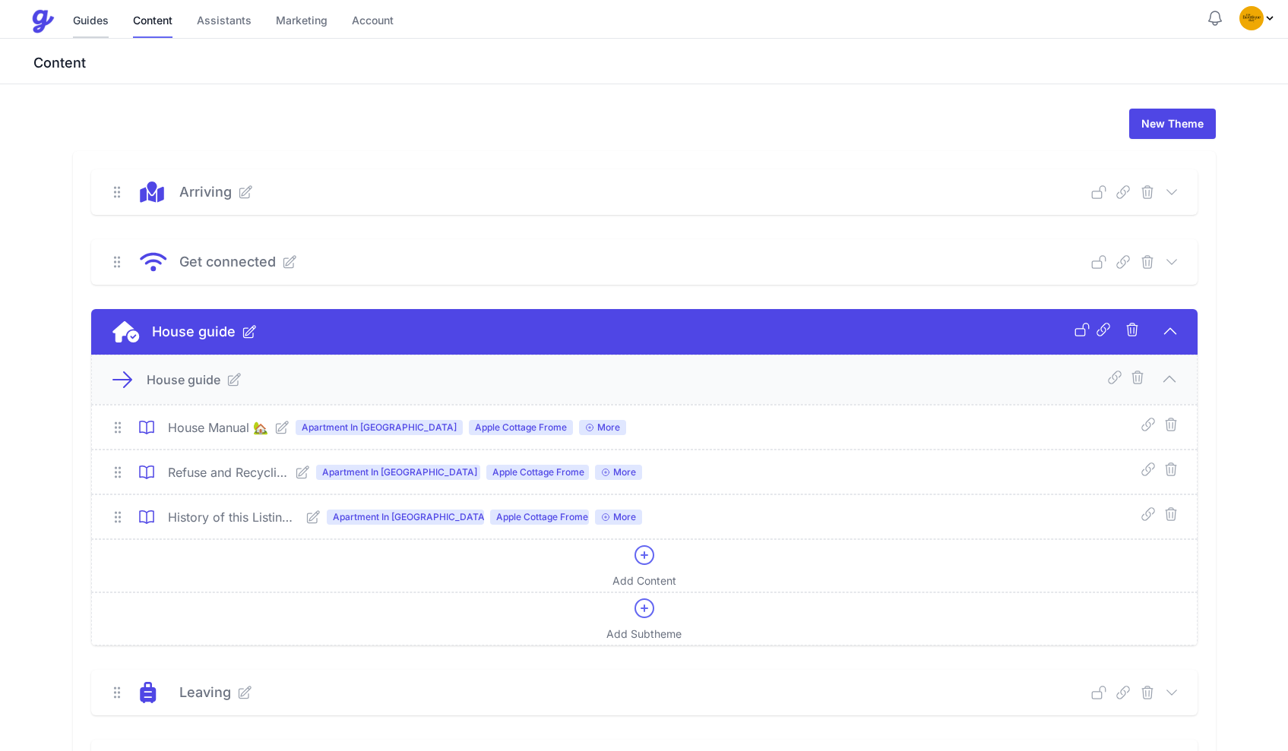
click at [83, 10] on link "Guides" at bounding box center [91, 21] width 36 height 33
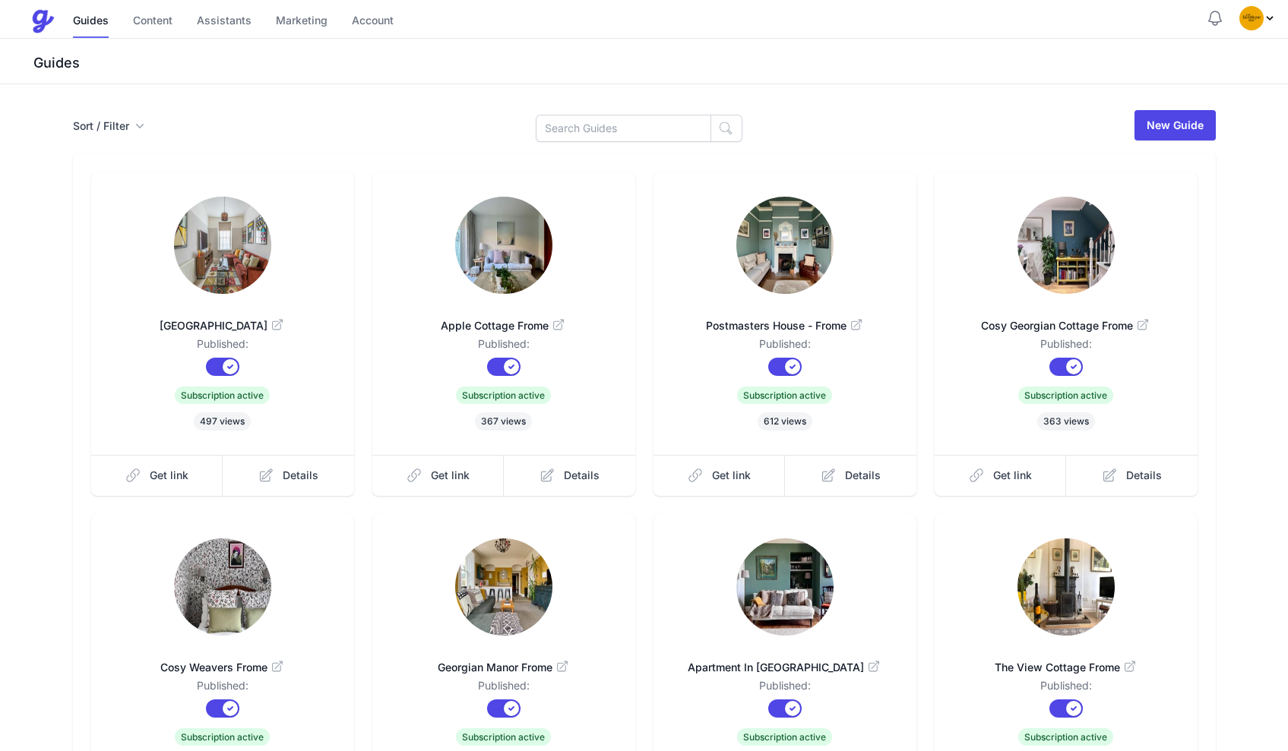
scroll to position [231, 0]
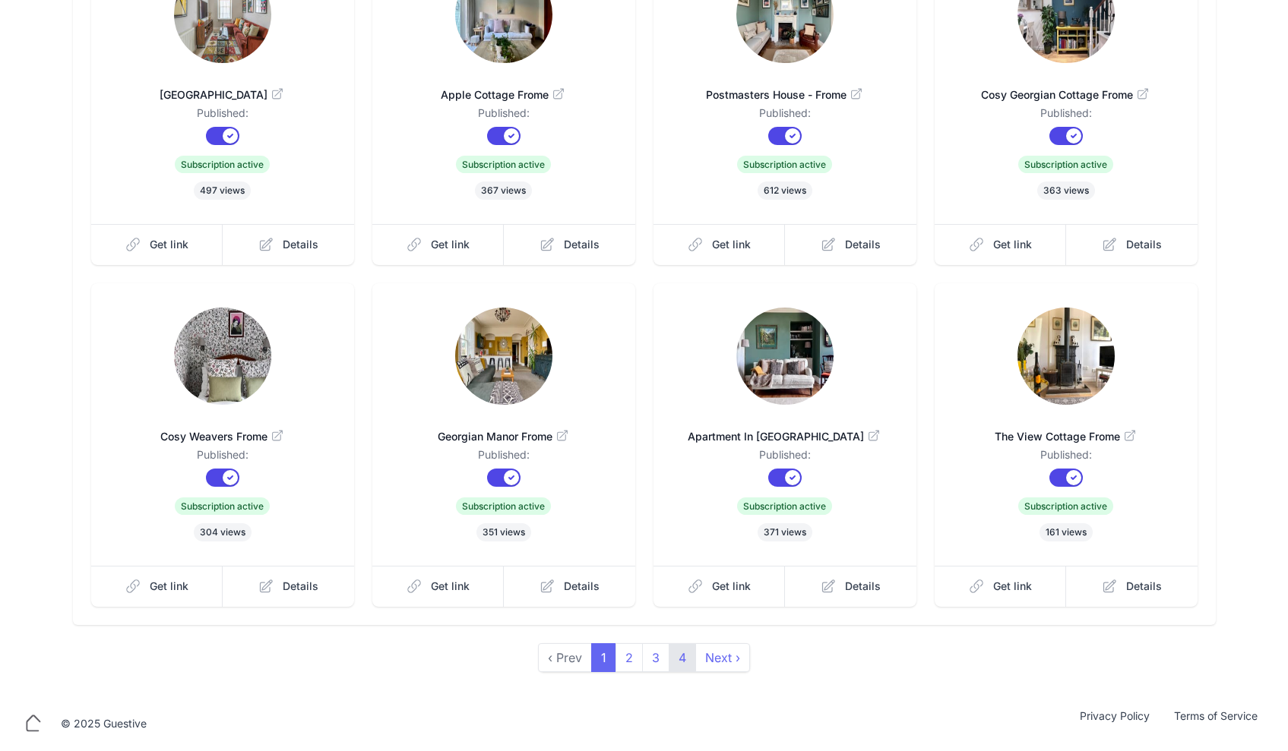
click at [685, 669] on link "4" at bounding box center [682, 658] width 27 height 29
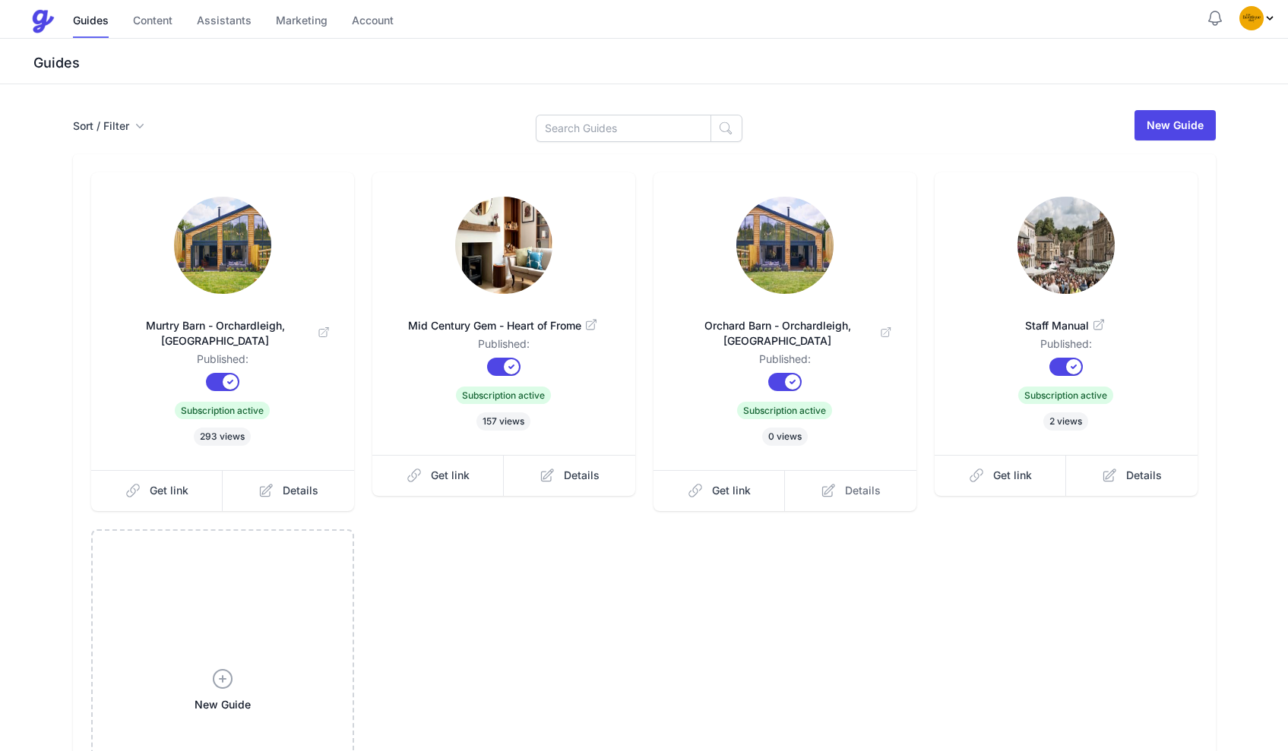
scroll to position [81, 0]
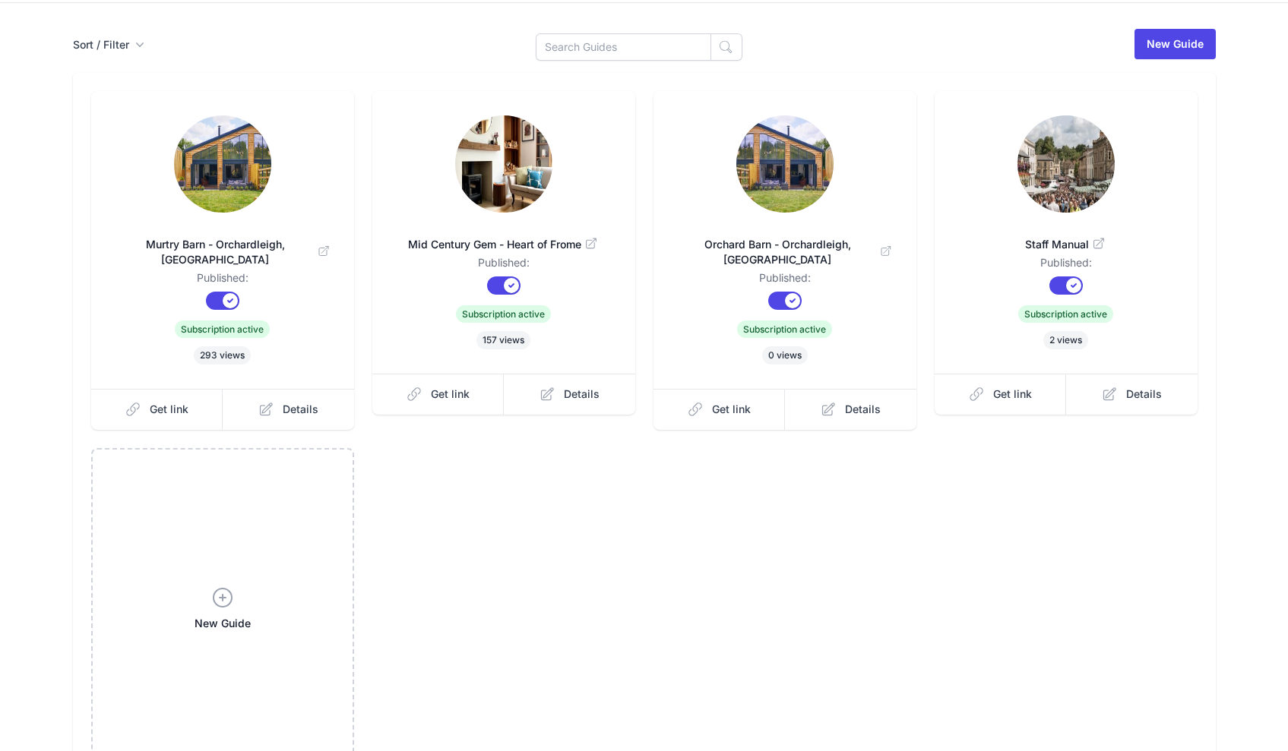
click at [1053, 256] on dd "Published:" at bounding box center [1066, 265] width 214 height 21
click at [1061, 192] on img at bounding box center [1065, 163] width 97 height 97
